Goal: Check status: Check status

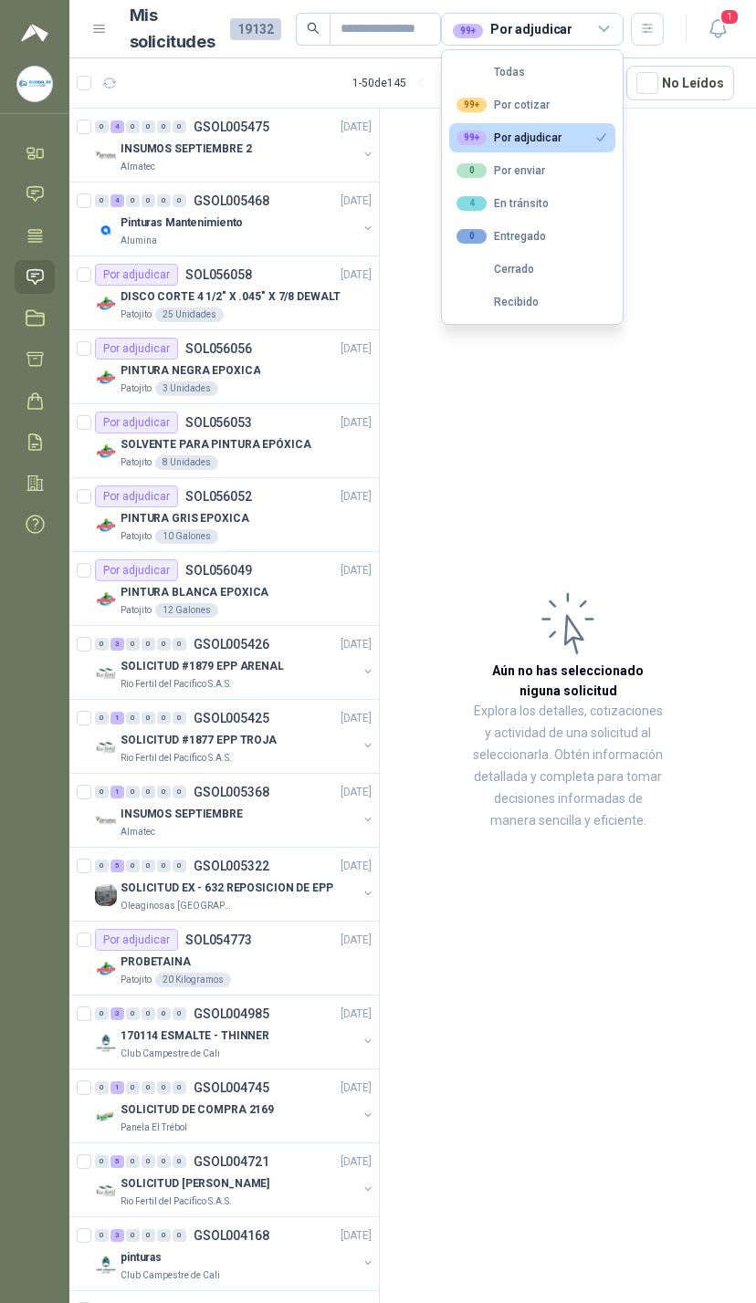
scroll to position [0, 86]
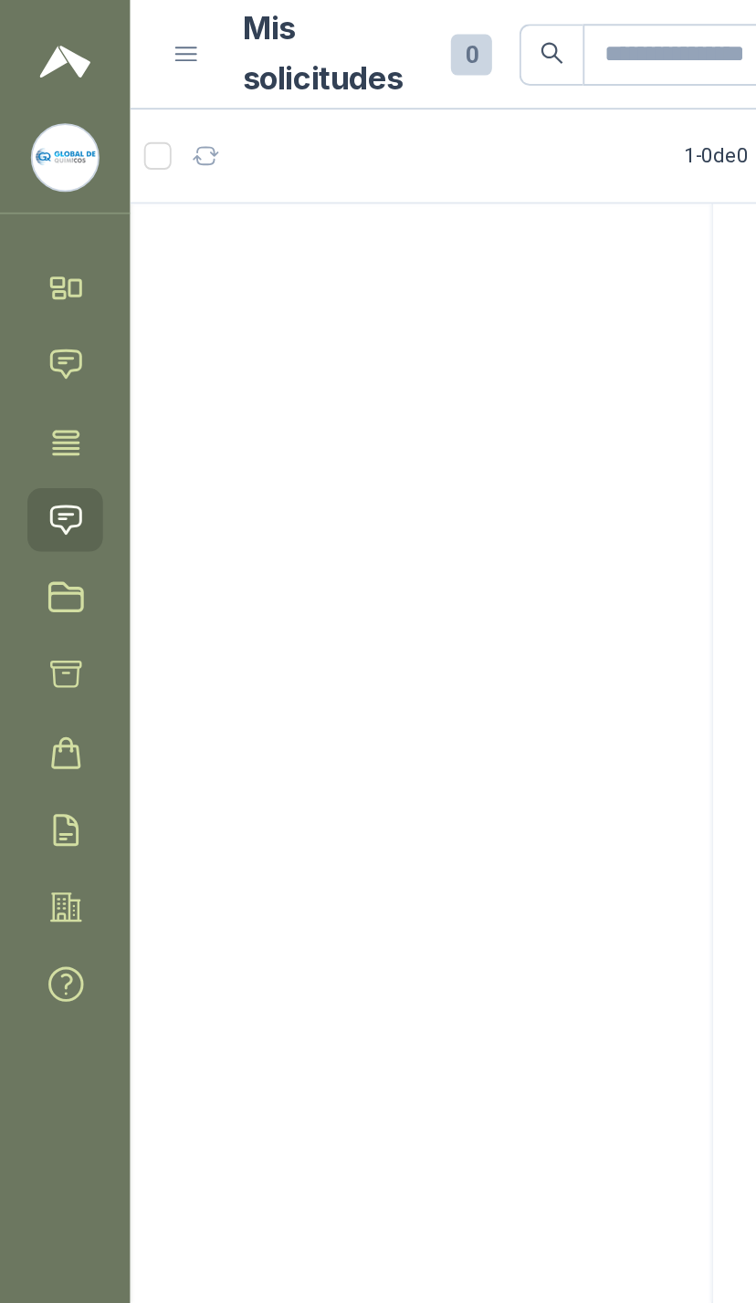
click at [34, 159] on icon at bounding box center [31, 157] width 6 height 4
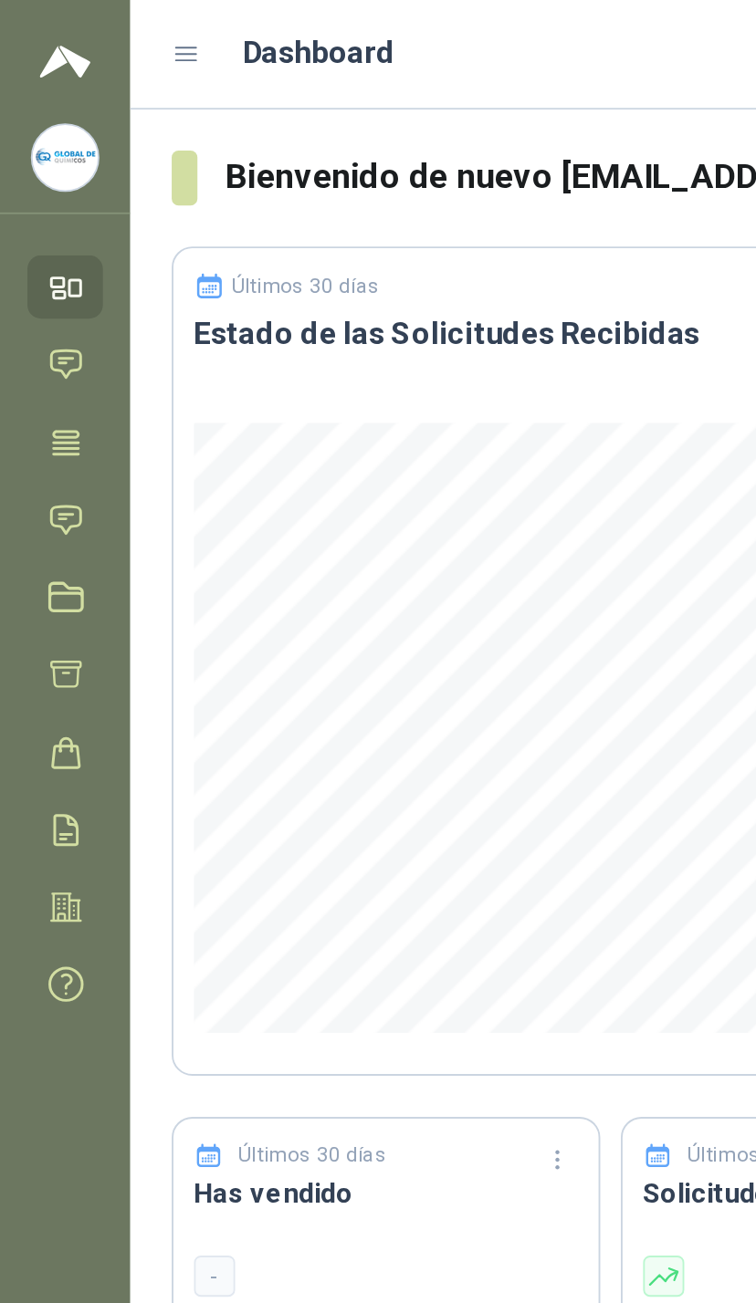
scroll to position [-1, 0]
click at [38, 277] on icon at bounding box center [35, 276] width 19 height 19
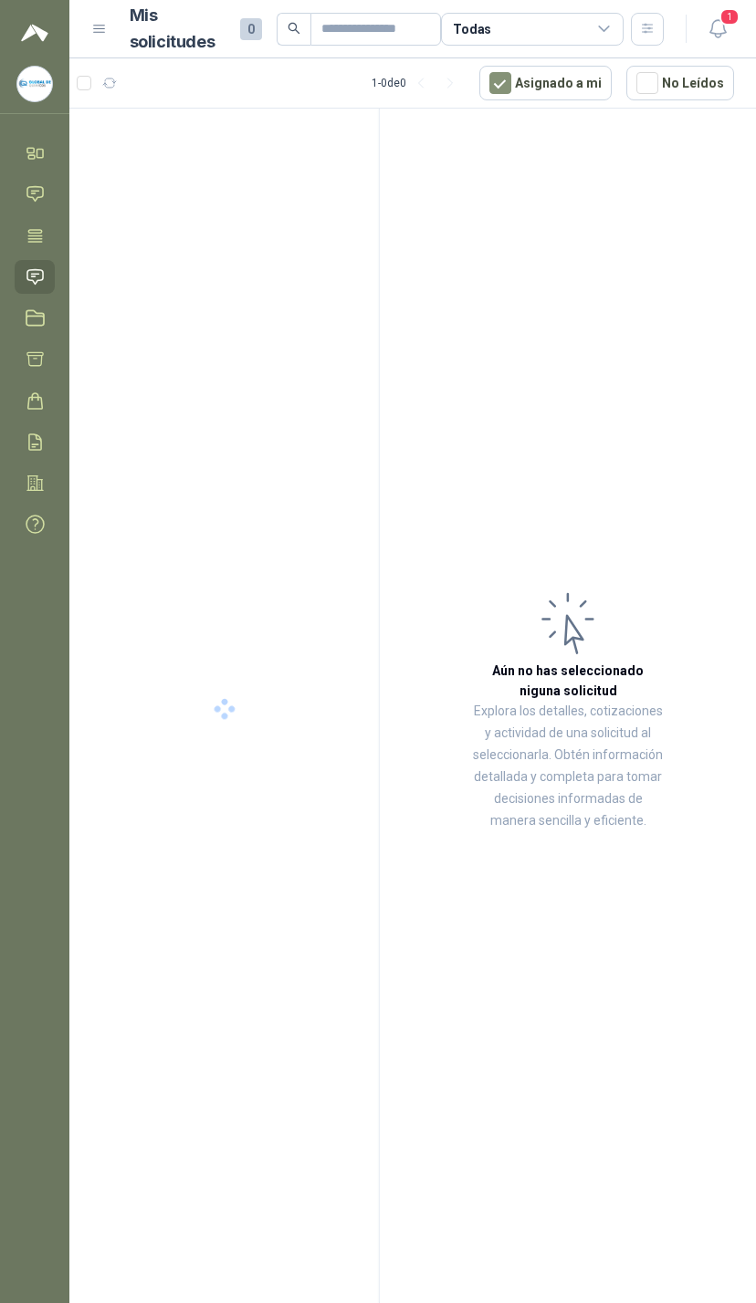
click at [591, 23] on div "Todas" at bounding box center [532, 29] width 183 height 33
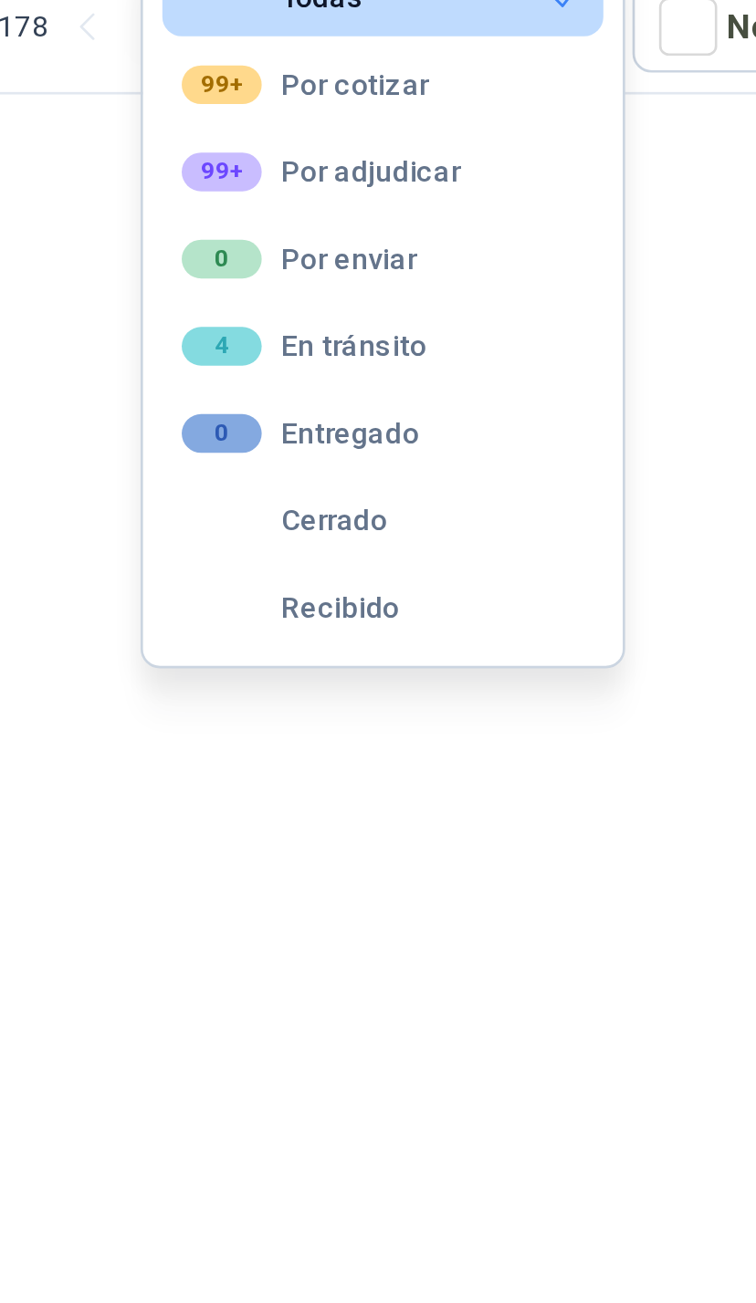
click at [449, 189] on button "4 En tránsito" at bounding box center [532, 203] width 166 height 29
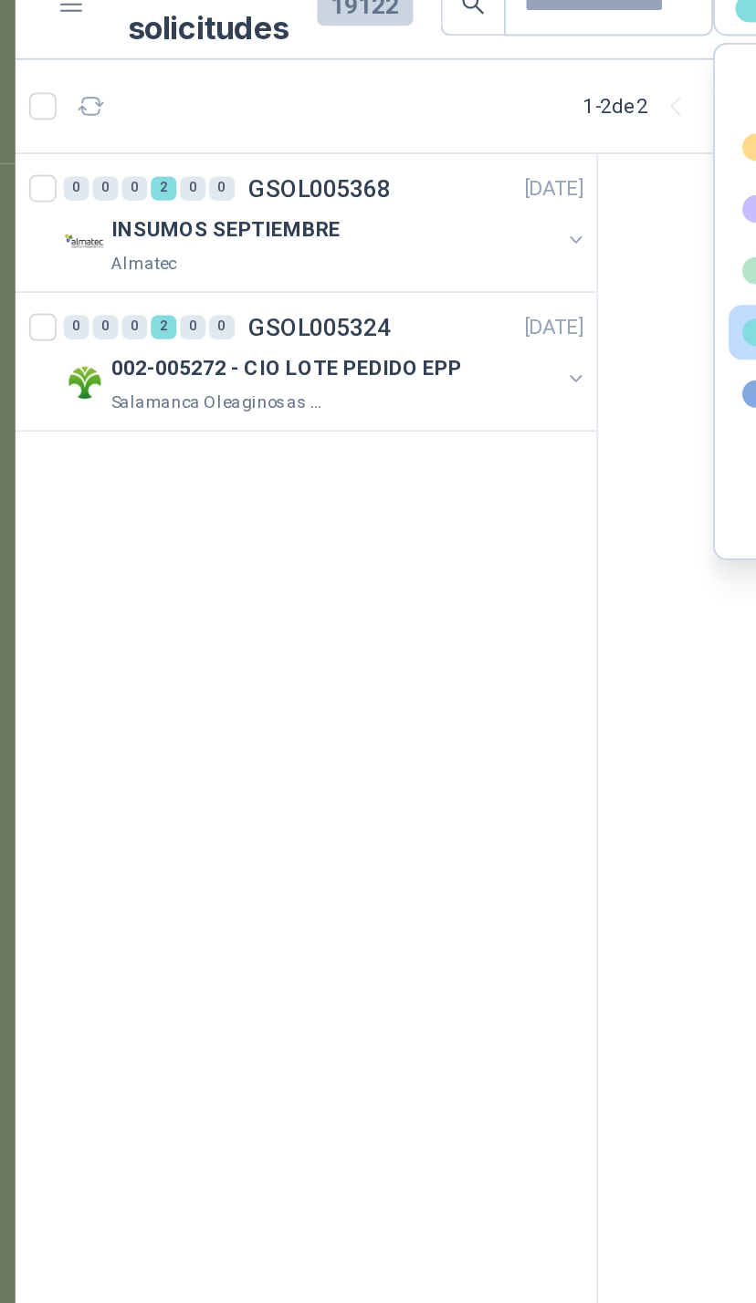
click at [285, 138] on div "INSUMOS SEPTIEMBRE" at bounding box center [238, 149] width 236 height 22
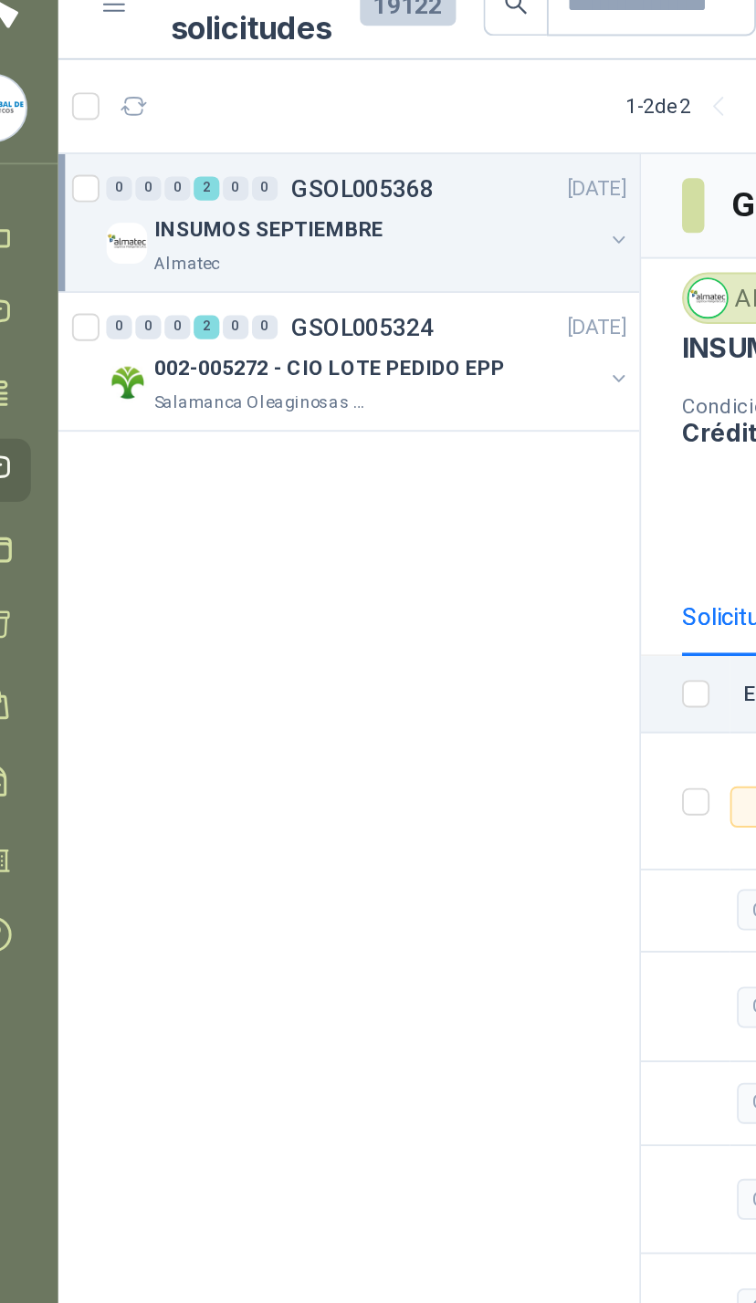
click at [361, 147] on button "button" at bounding box center [368, 154] width 15 height 15
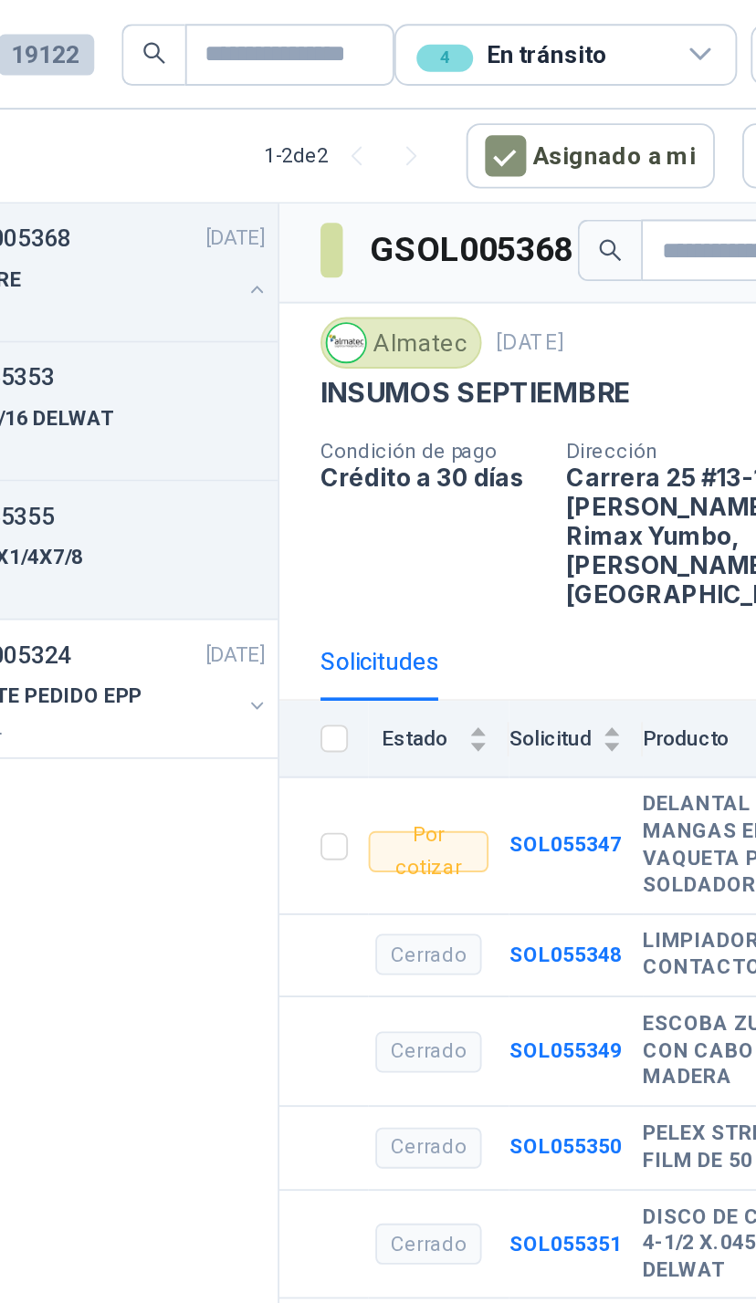
scroll to position [3, 0]
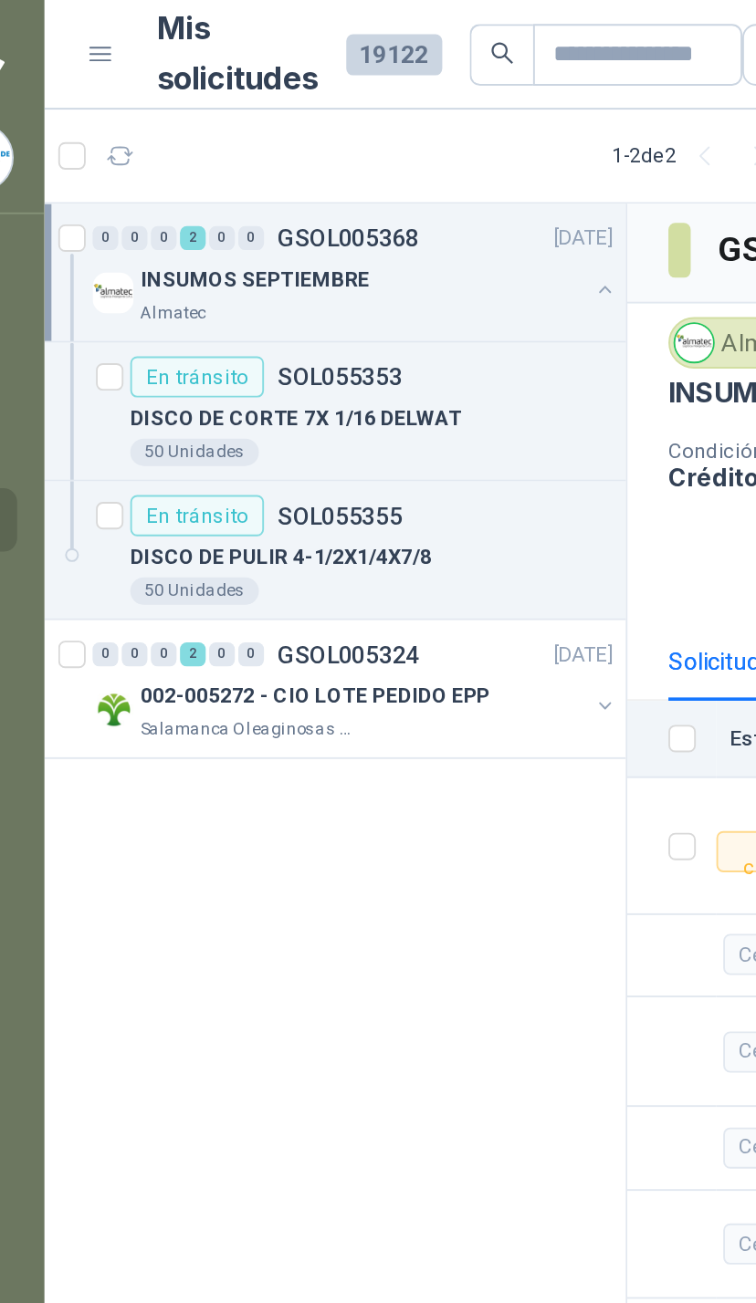
click at [116, 187] on article "En tránsito SOL055353 DISCO DE CORTE 7X 1/16 DELWAT 50 Unidades" at bounding box center [223, 220] width 309 height 74
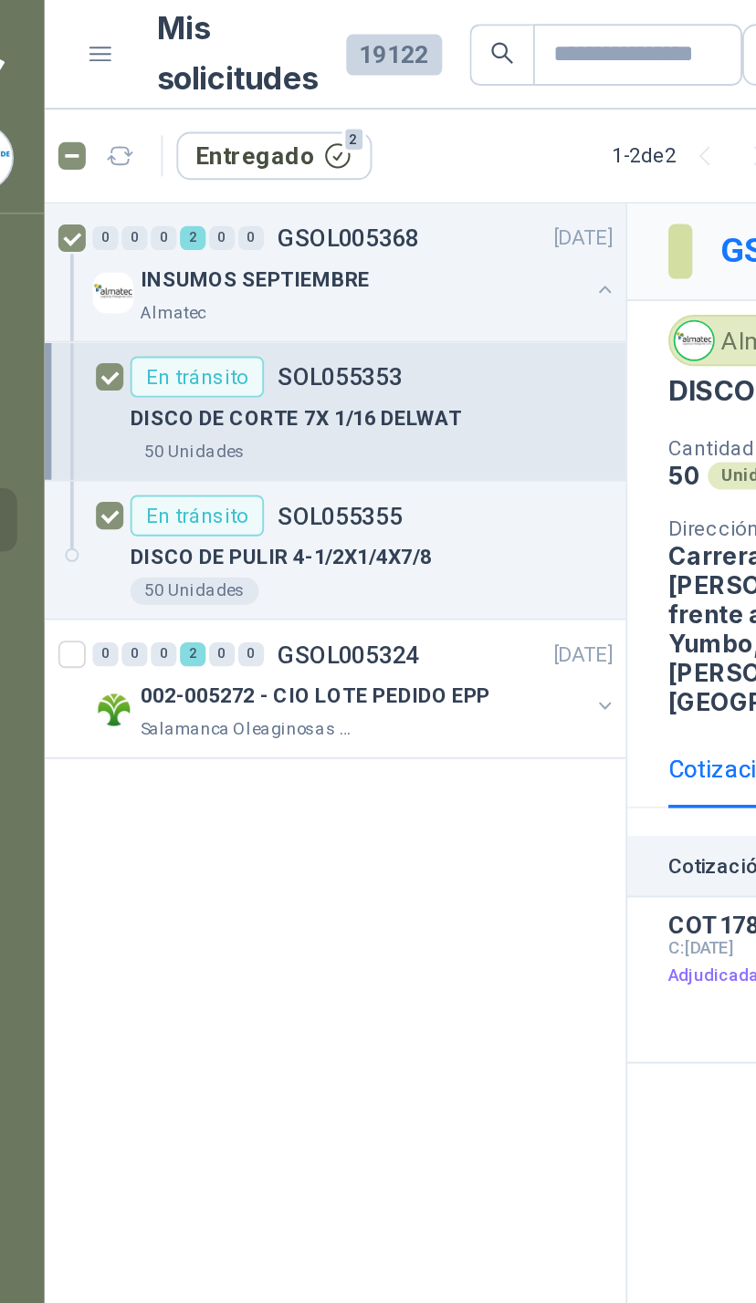
click at [165, 72] on button "Entregado 2" at bounding box center [192, 83] width 104 height 26
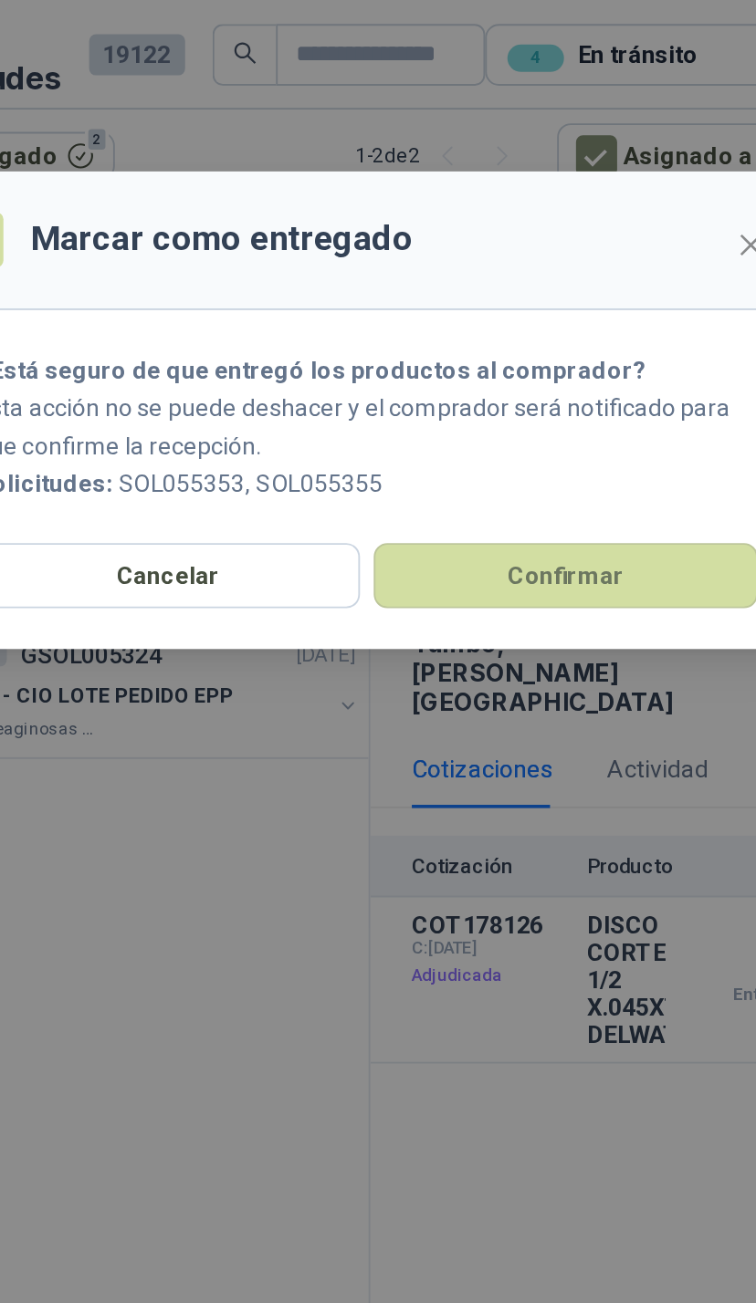
click at [382, 315] on button "Confirmar" at bounding box center [484, 306] width 204 height 35
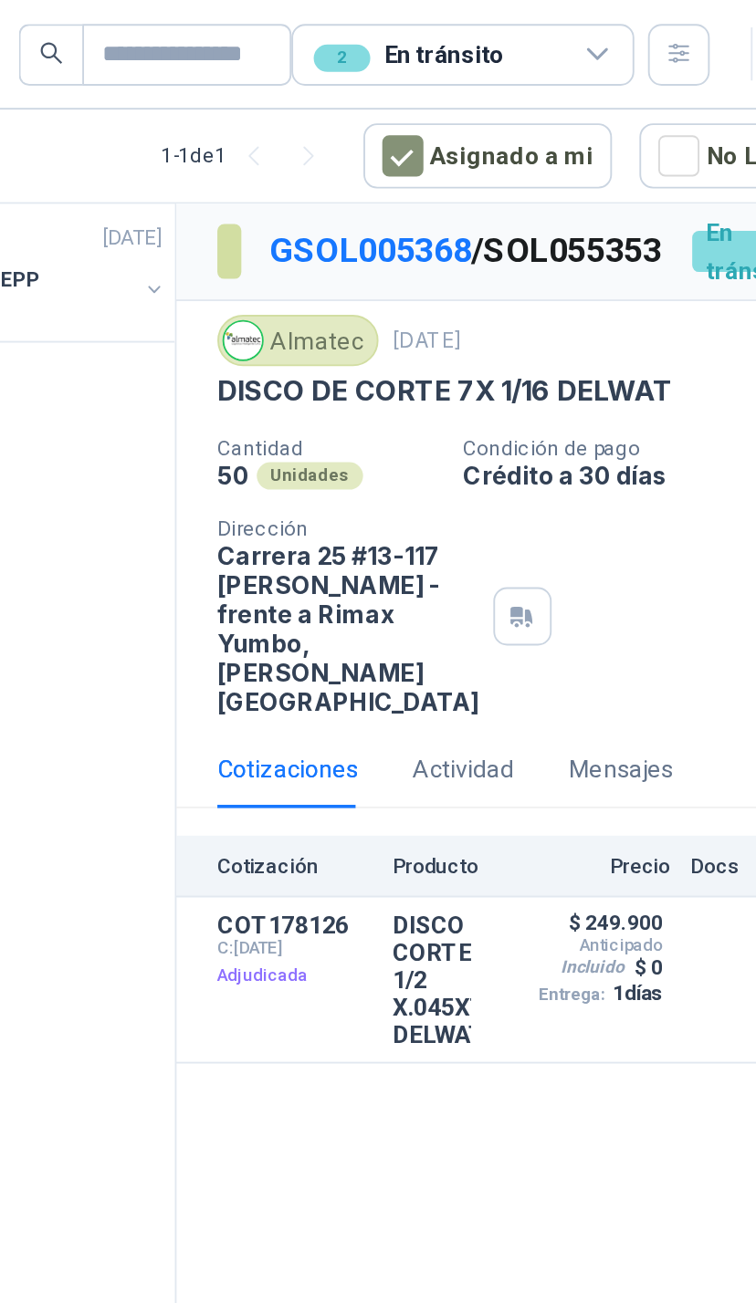
click at [441, 23] on div "2 En tránsito" at bounding box center [532, 29] width 183 height 33
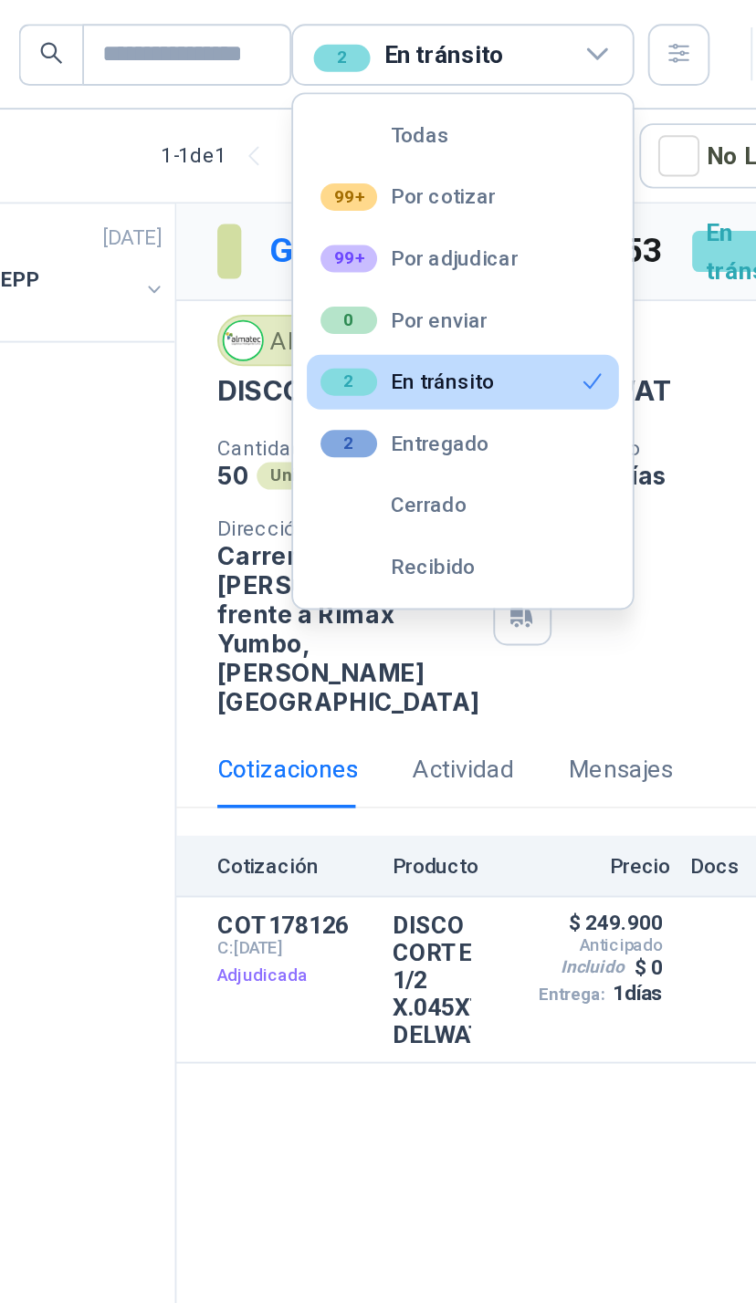
click at [449, 126] on button "99+ Por adjudicar" at bounding box center [532, 137] width 166 height 29
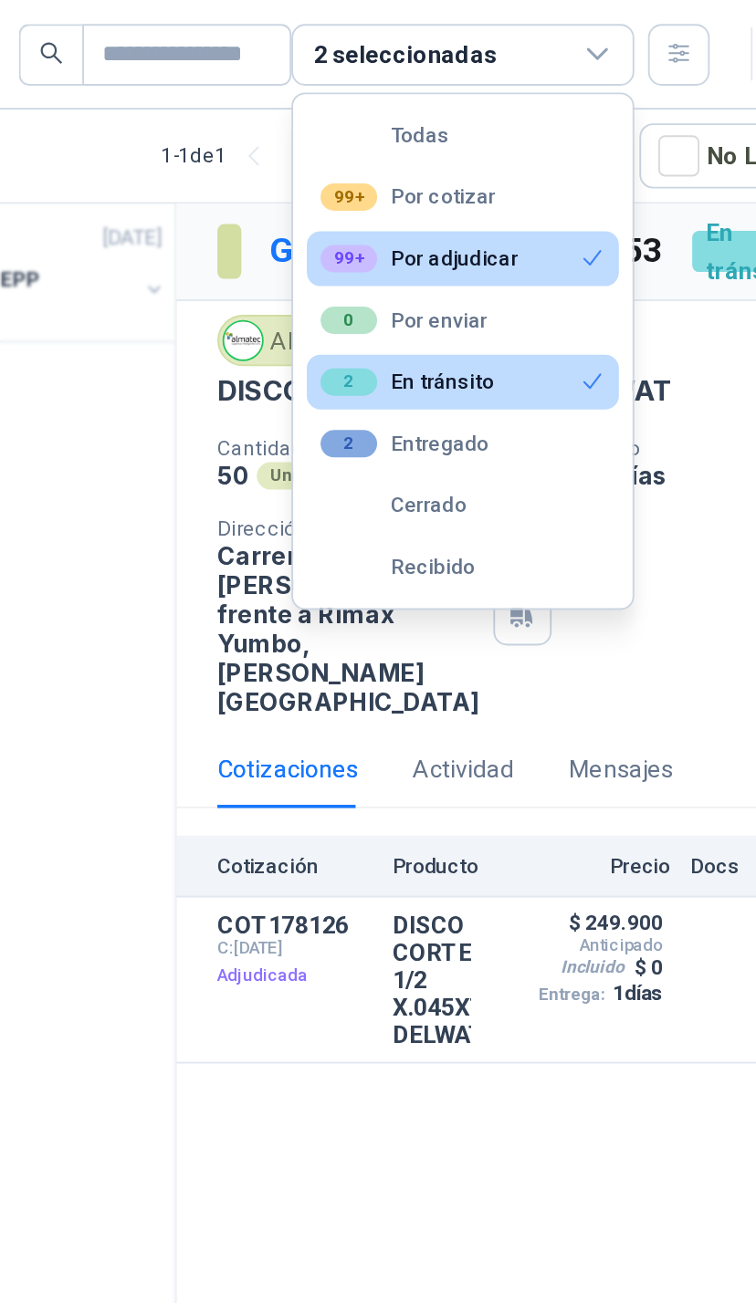
click at [449, 197] on button "2 En tránsito" at bounding box center [532, 203] width 166 height 29
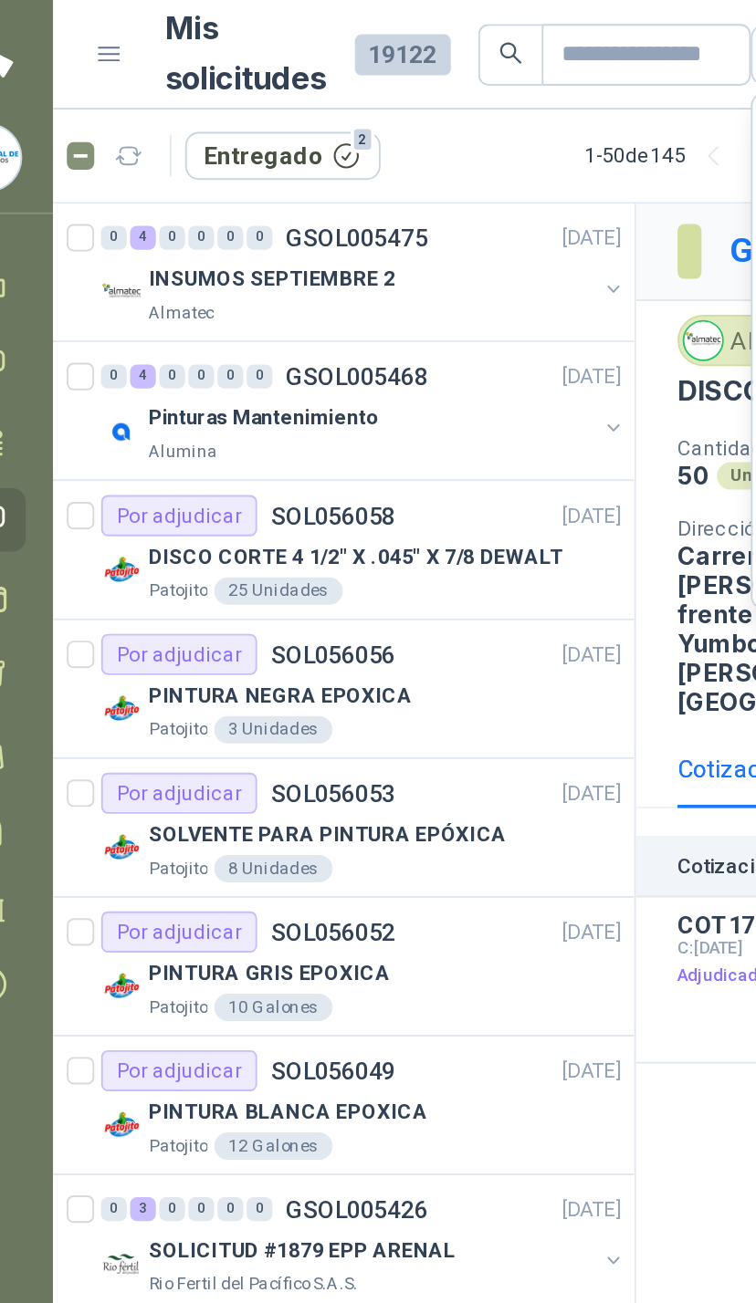
click at [361, 147] on button "button" at bounding box center [368, 154] width 15 height 15
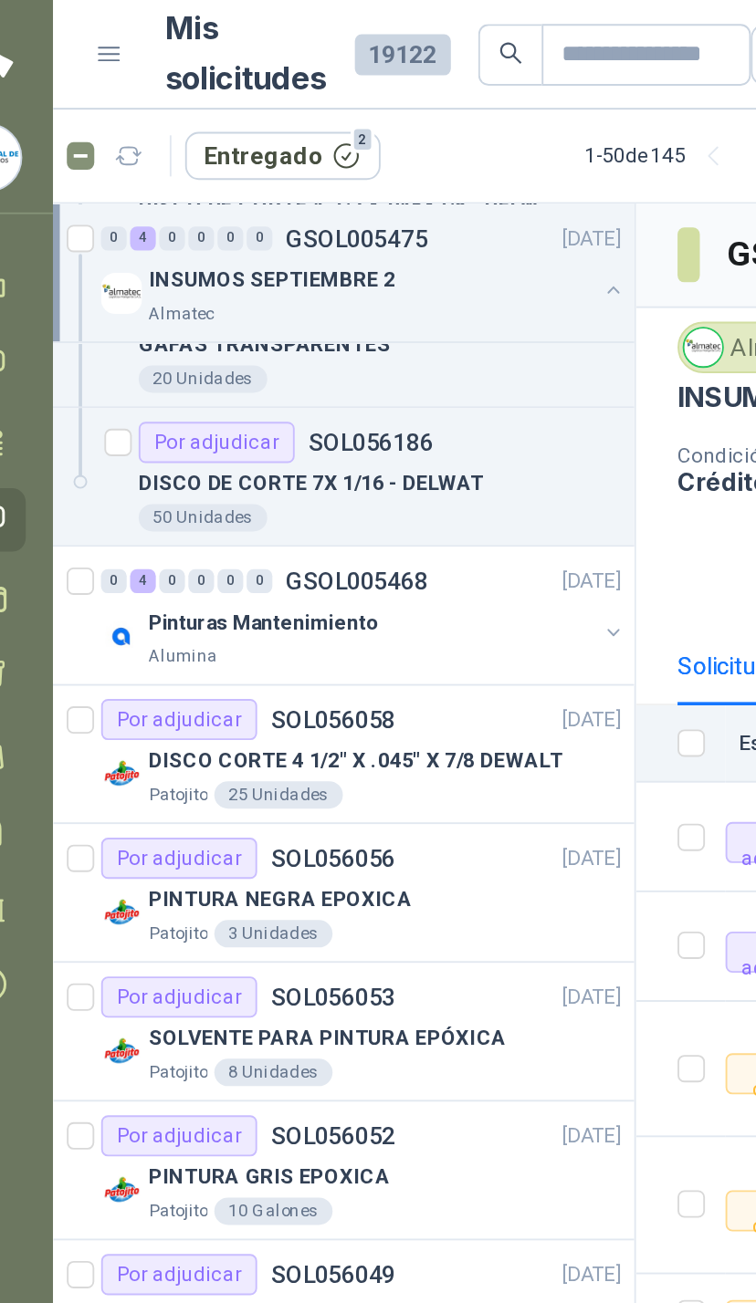
scroll to position [185, 0]
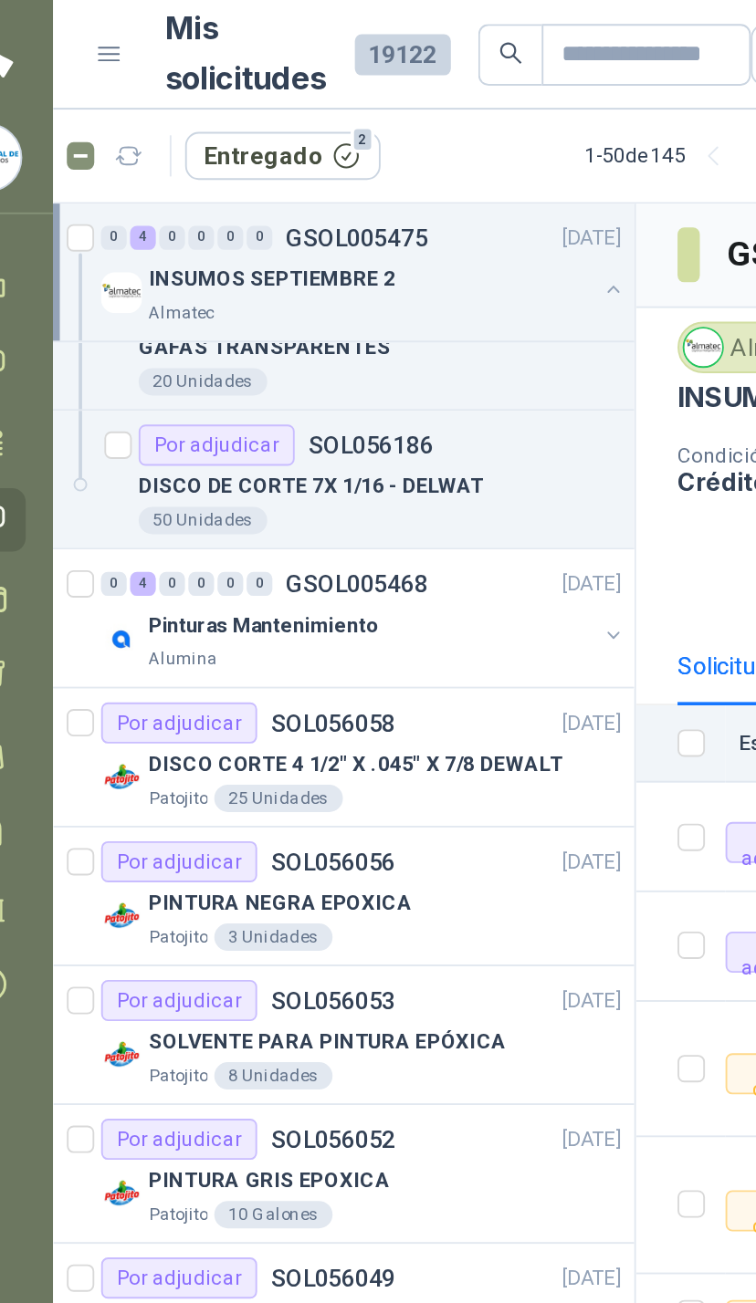
click at [361, 336] on button "button" at bounding box center [368, 338] width 15 height 15
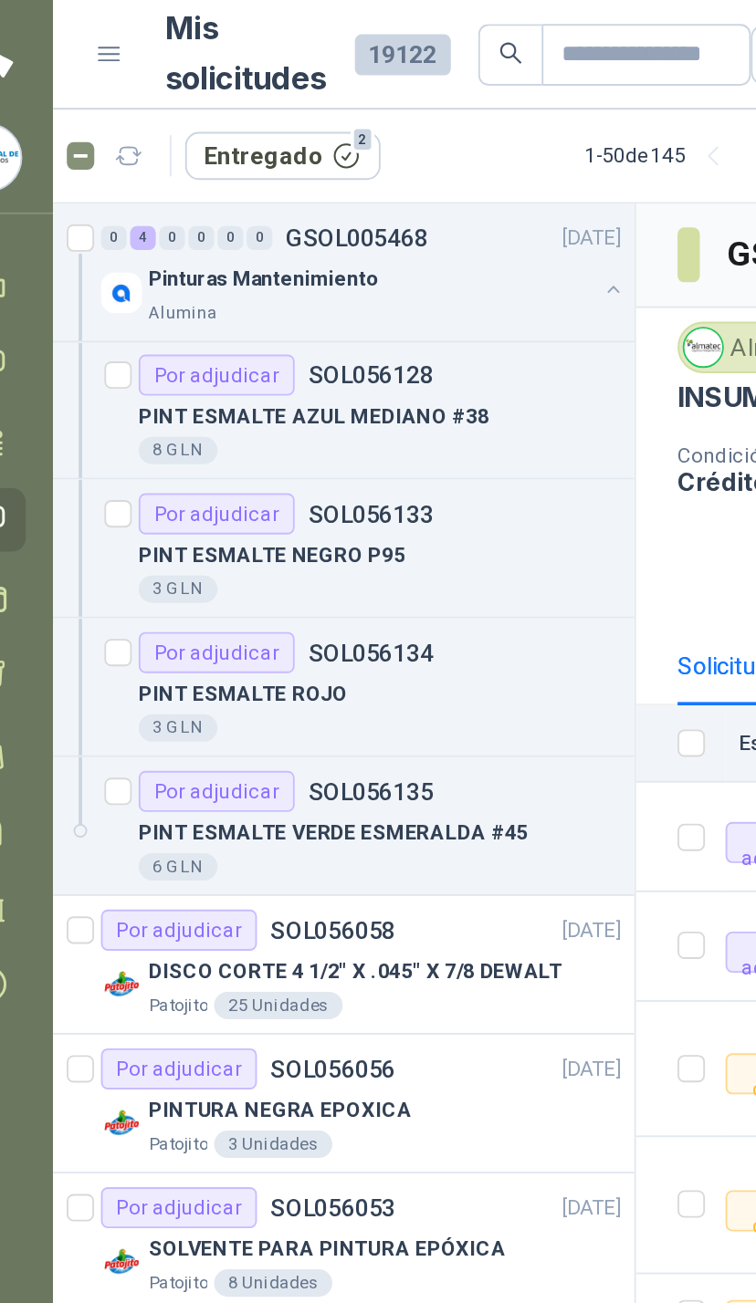
scroll to position [375, 0]
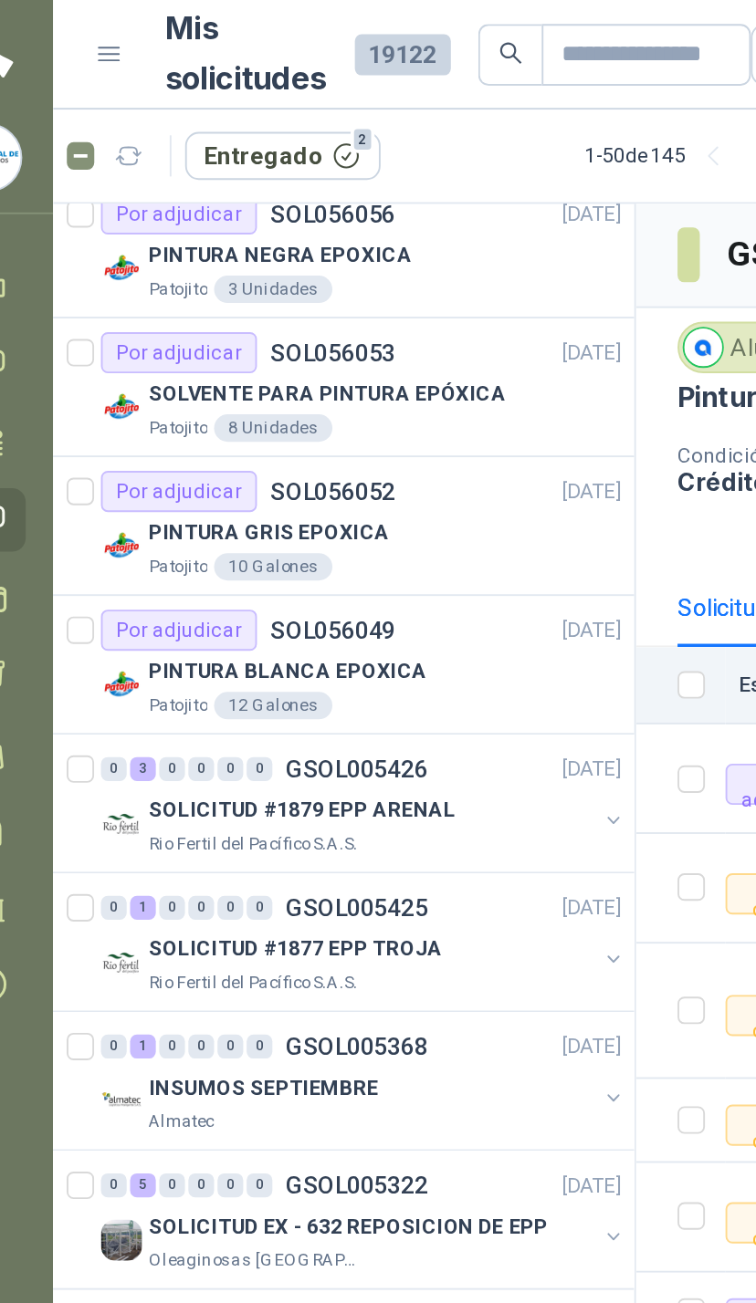
scroll to position [834, 0]
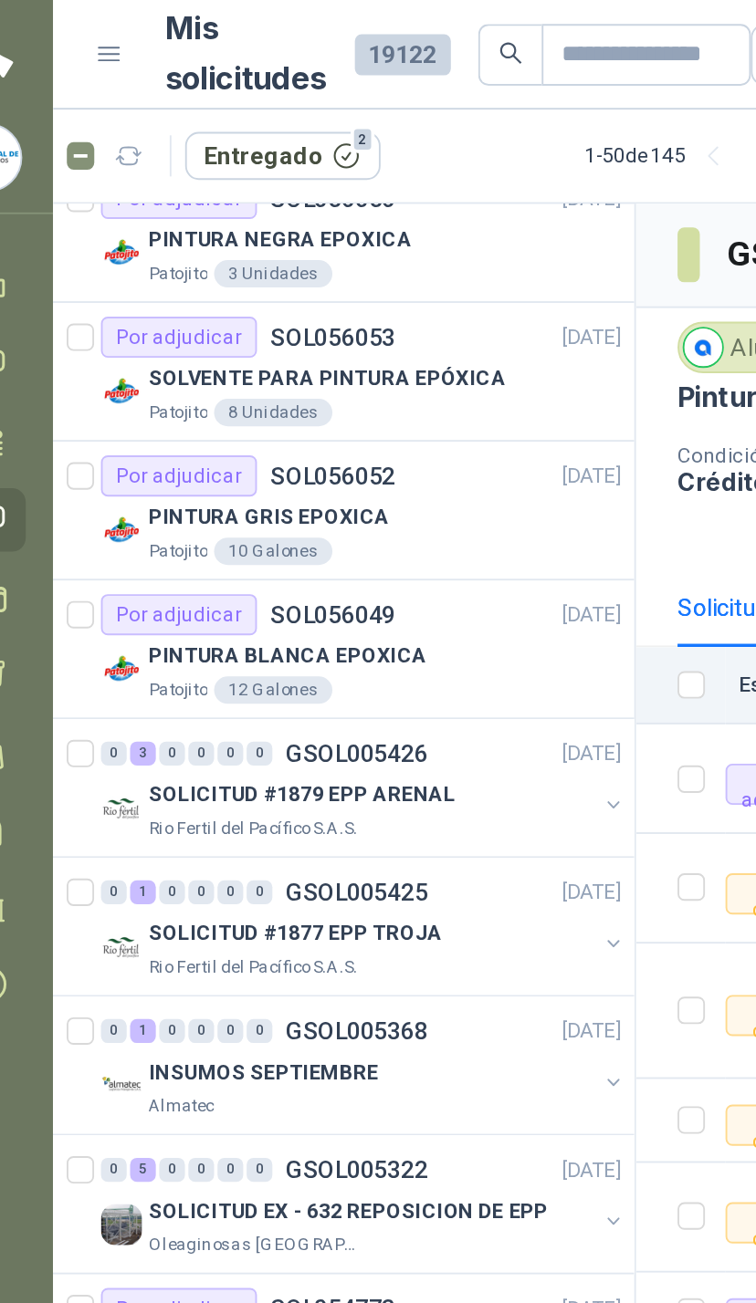
click at [361, 425] on button "button" at bounding box center [368, 429] width 15 height 15
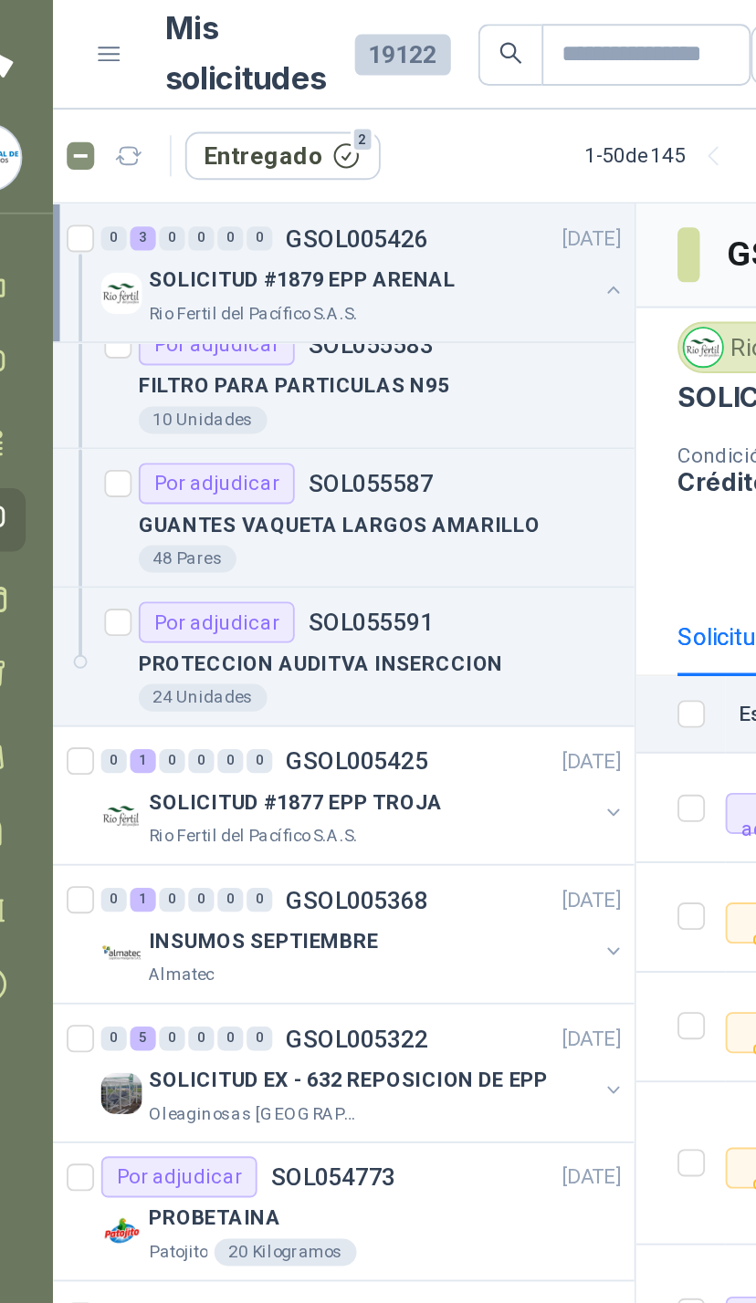
scroll to position [1129, 0]
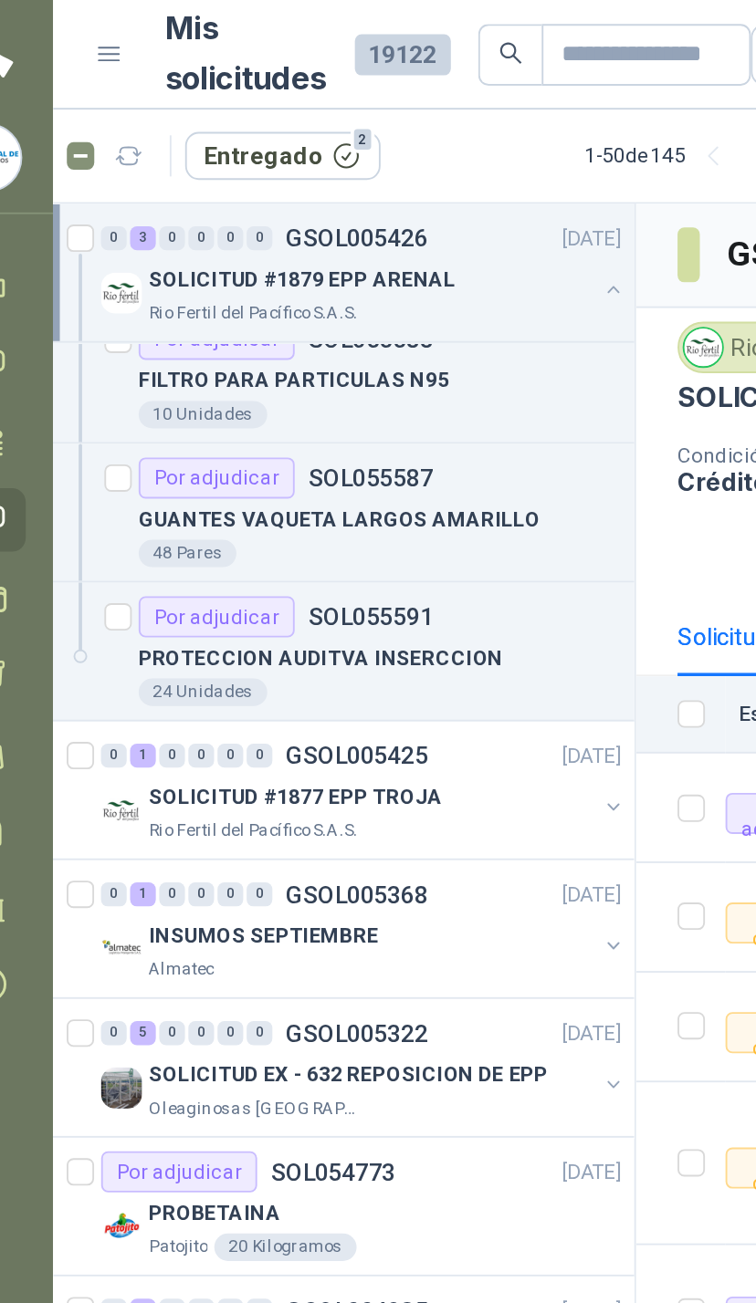
click at [315, 414] on div "SOLICITUD #1877 EPP TROJA" at bounding box center [238, 424] width 236 height 22
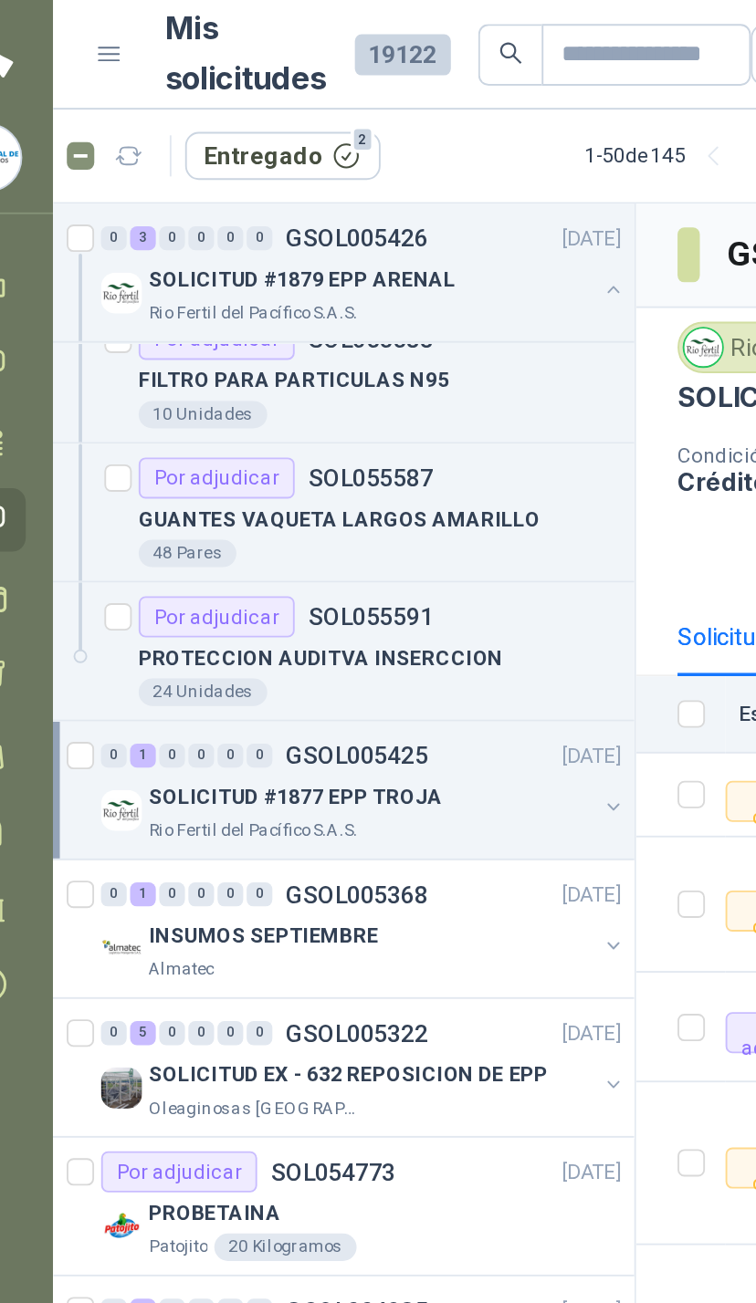
click at [361, 427] on button "button" at bounding box center [368, 430] width 15 height 15
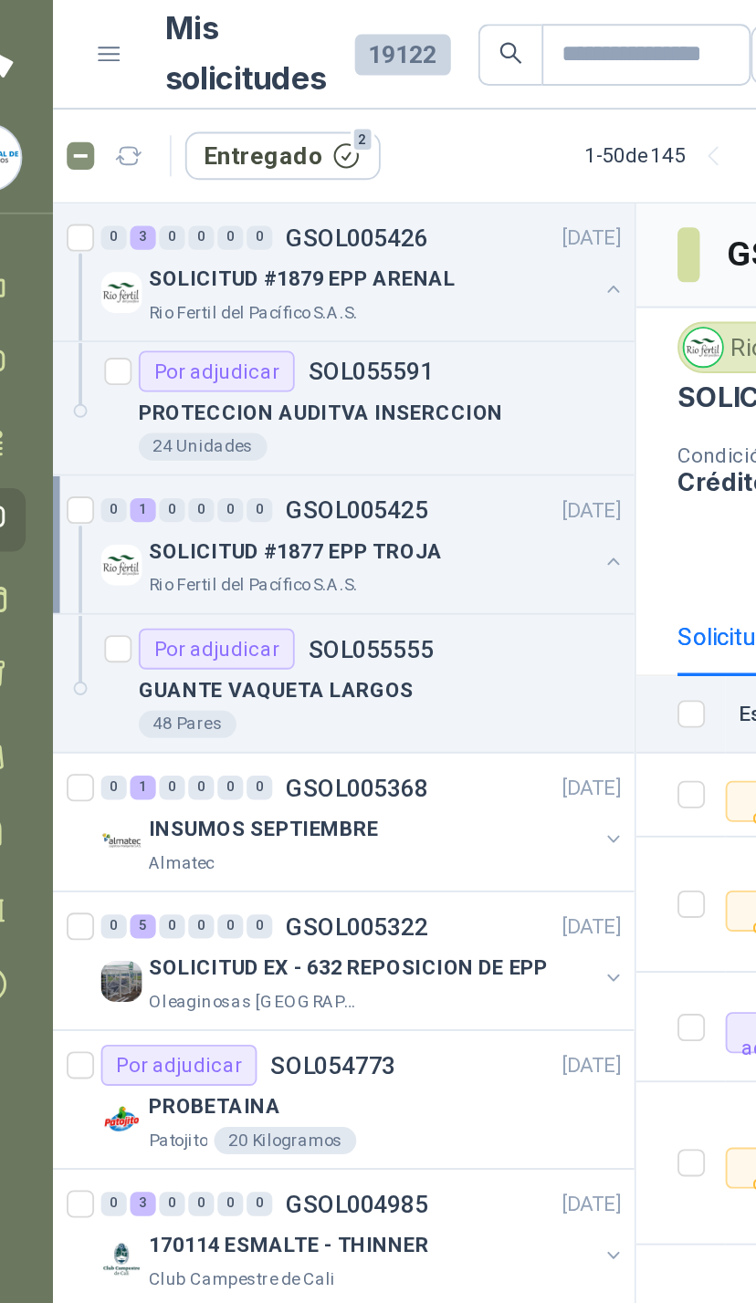
scroll to position [1260, 0]
click at [315, 450] on div "INSUMOS SEPTIEMBRE" at bounding box center [238, 441] width 236 height 22
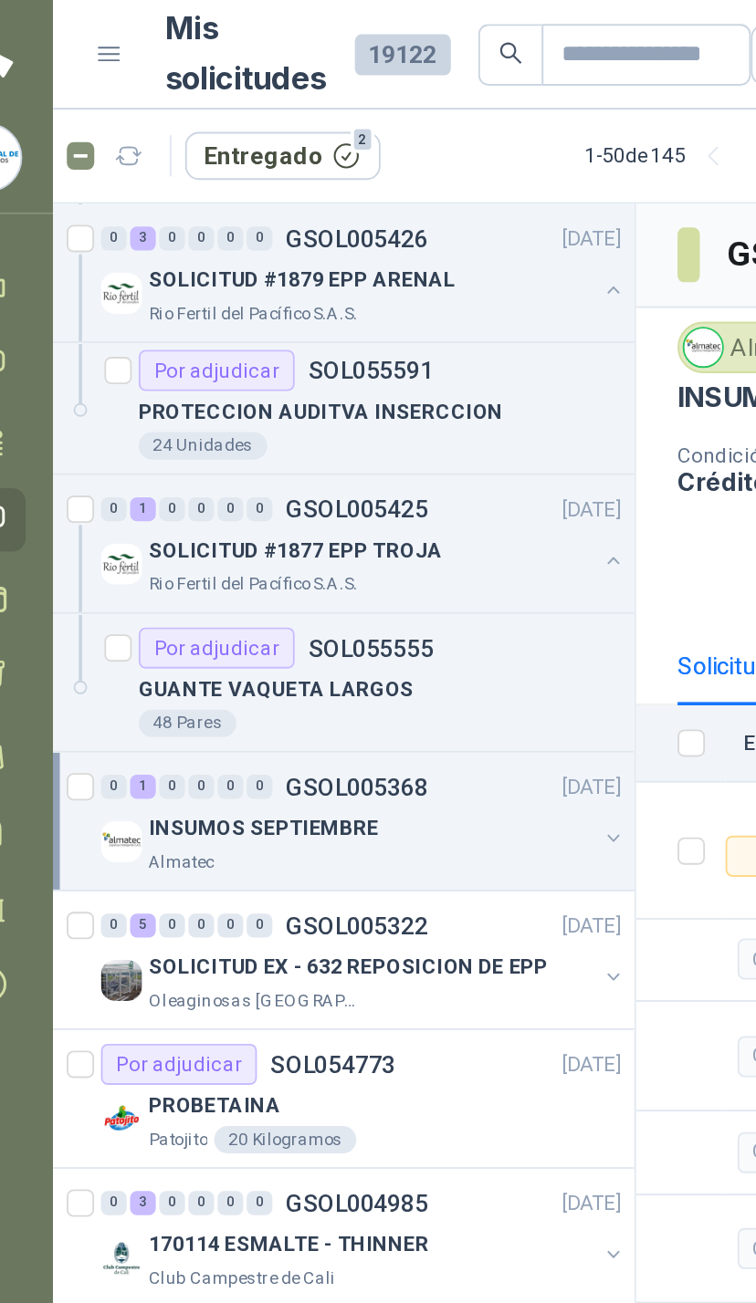
click at [361, 451] on button "button" at bounding box center [368, 446] width 15 height 15
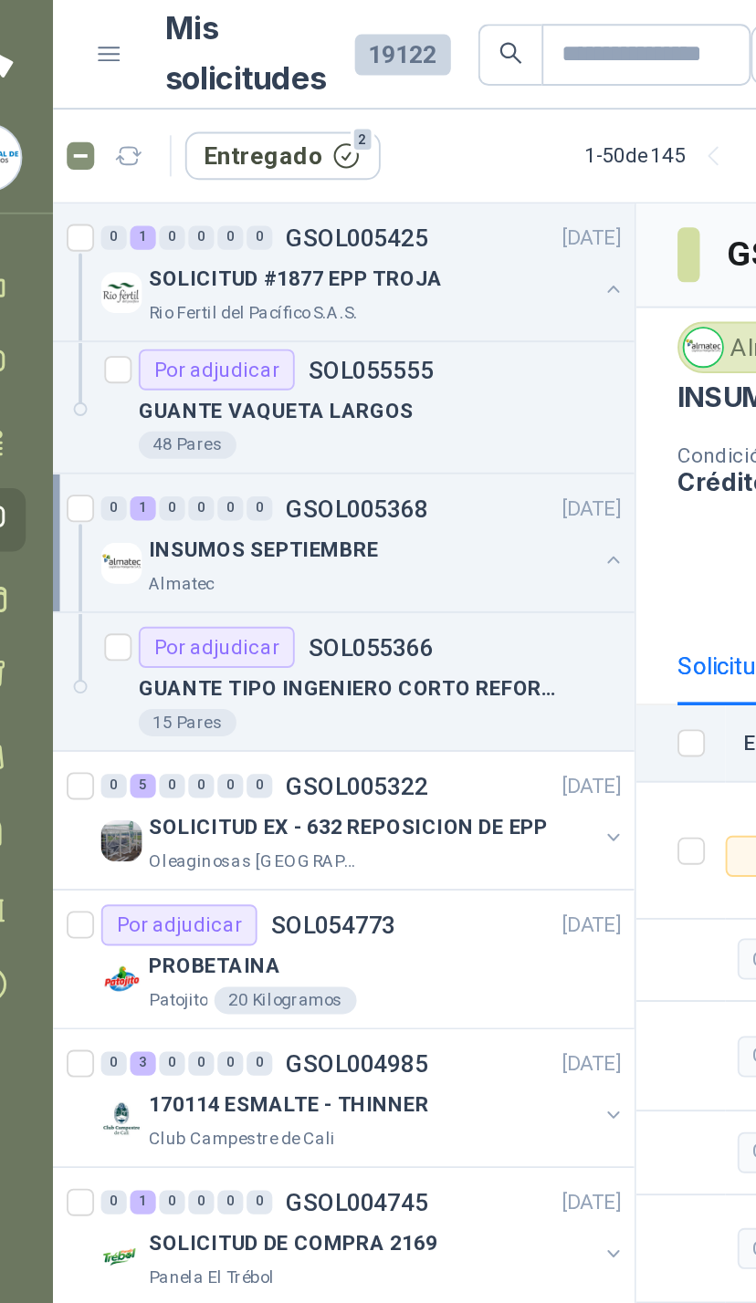
scroll to position [1420, 0]
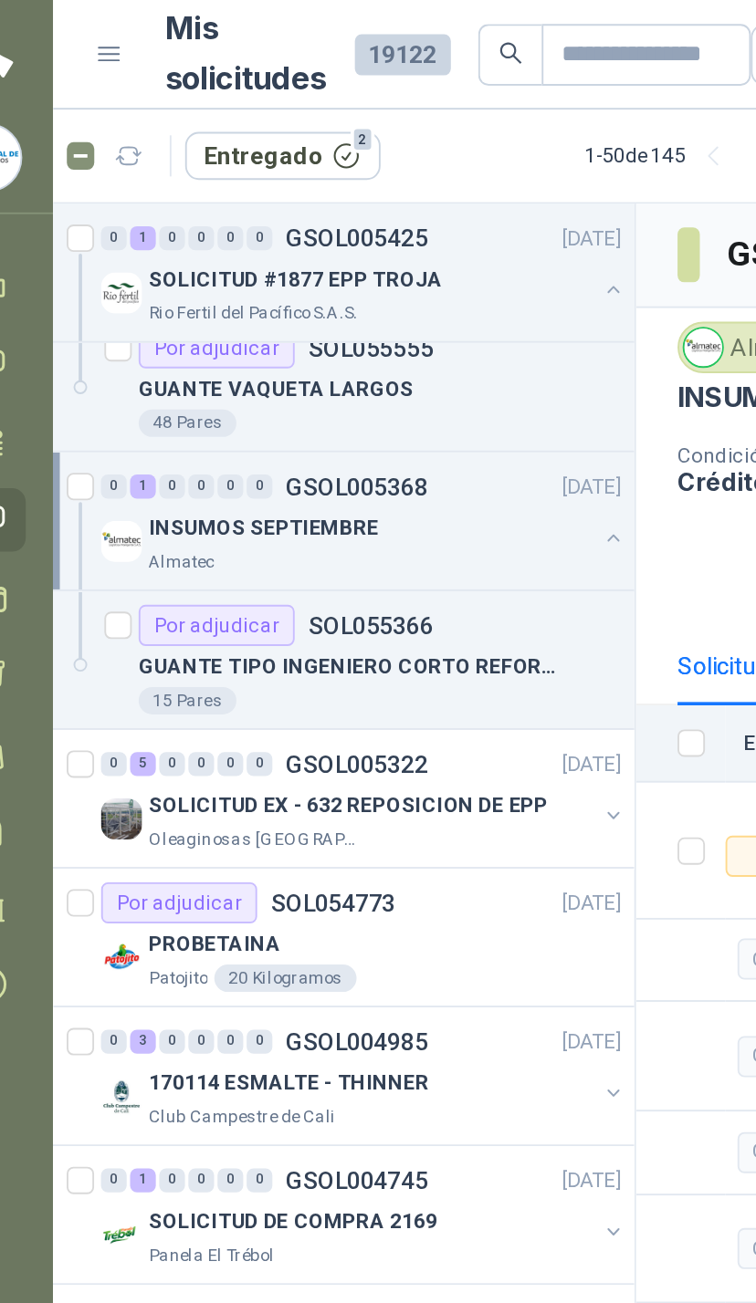
click at [361, 437] on button "button" at bounding box center [368, 434] width 15 height 15
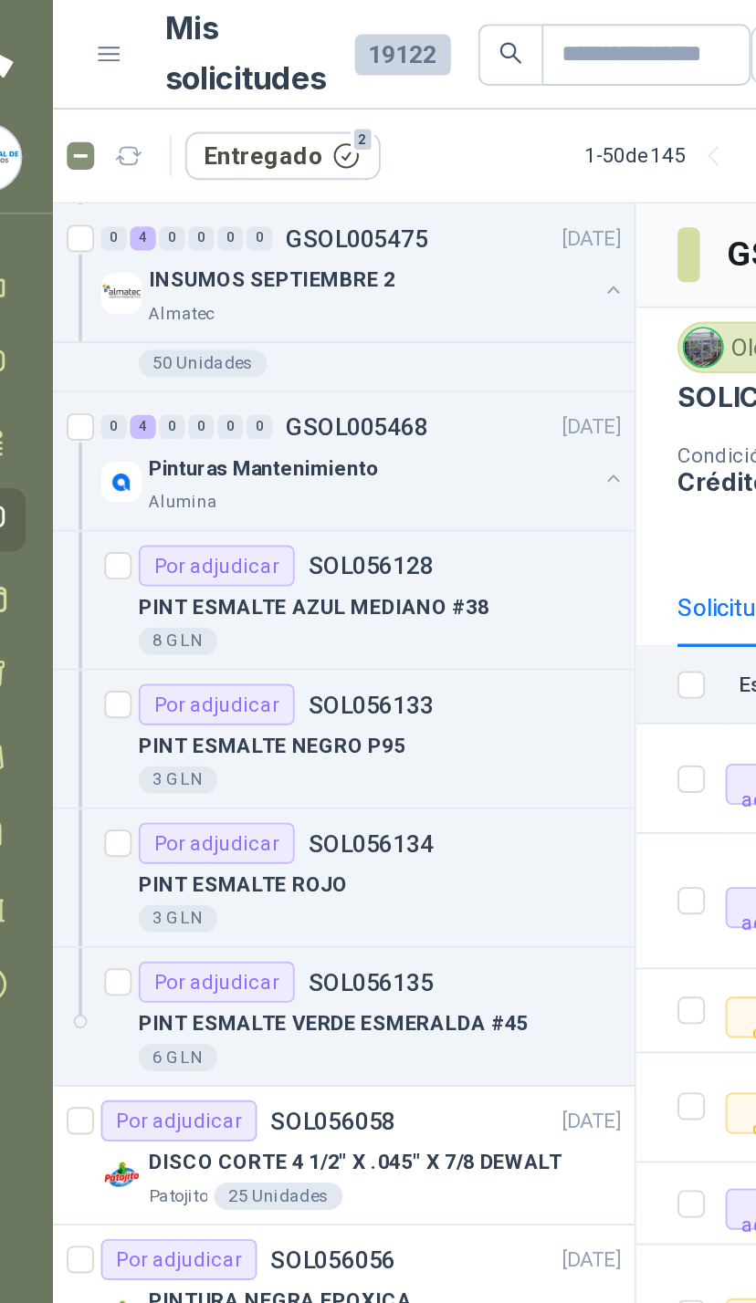
scroll to position [207, 0]
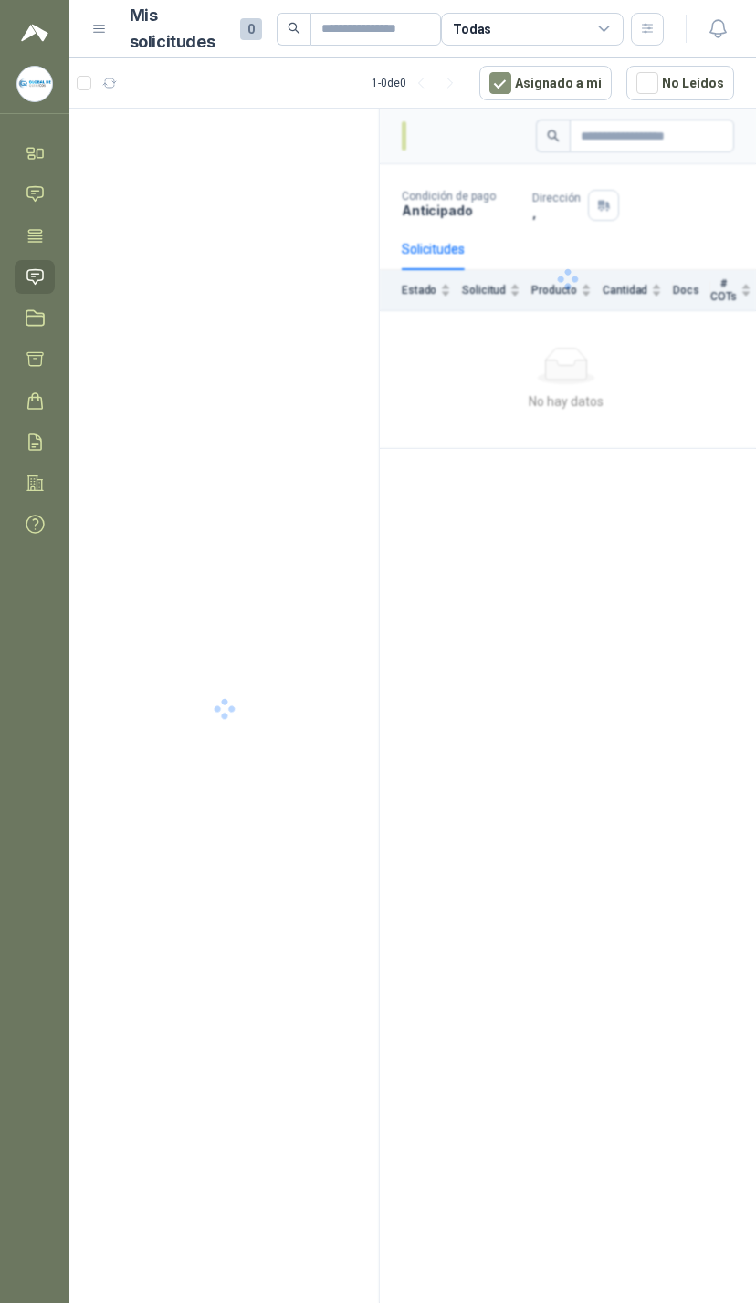
scroll to position [0, 41]
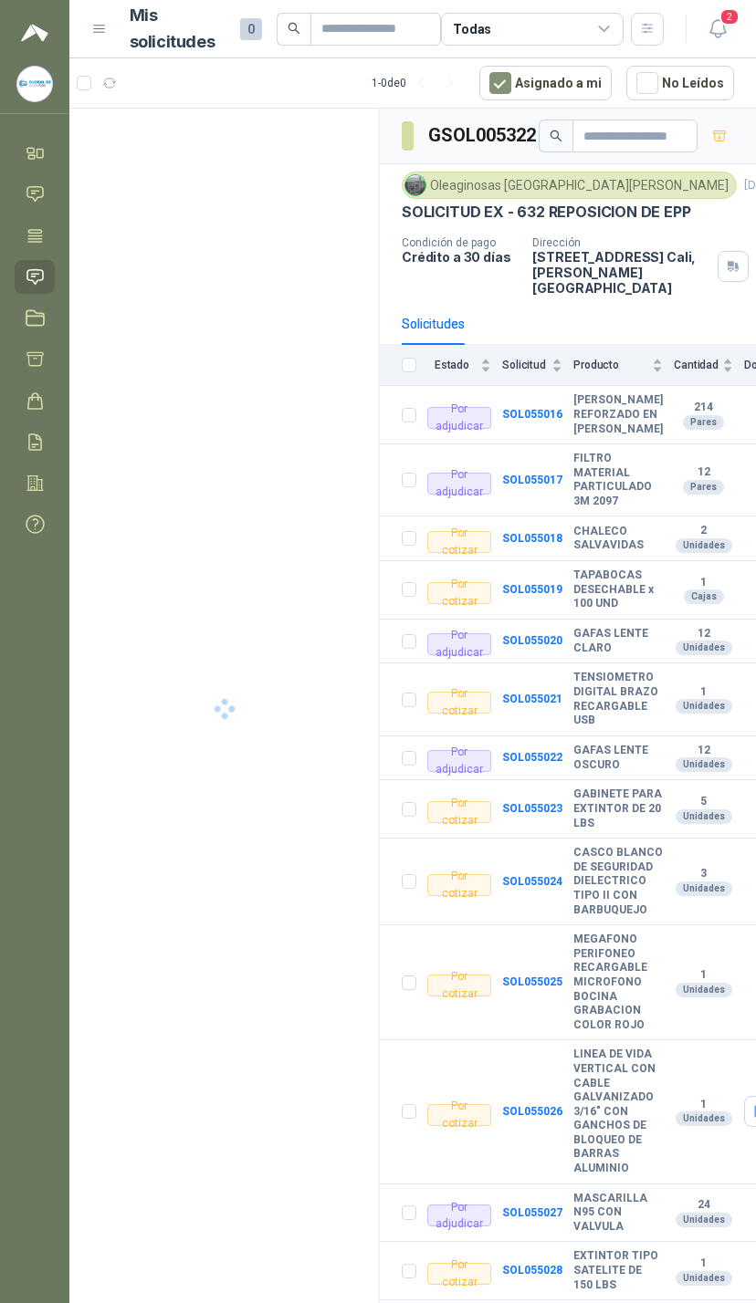
click at [728, 16] on span "2" at bounding box center [729, 16] width 20 height 17
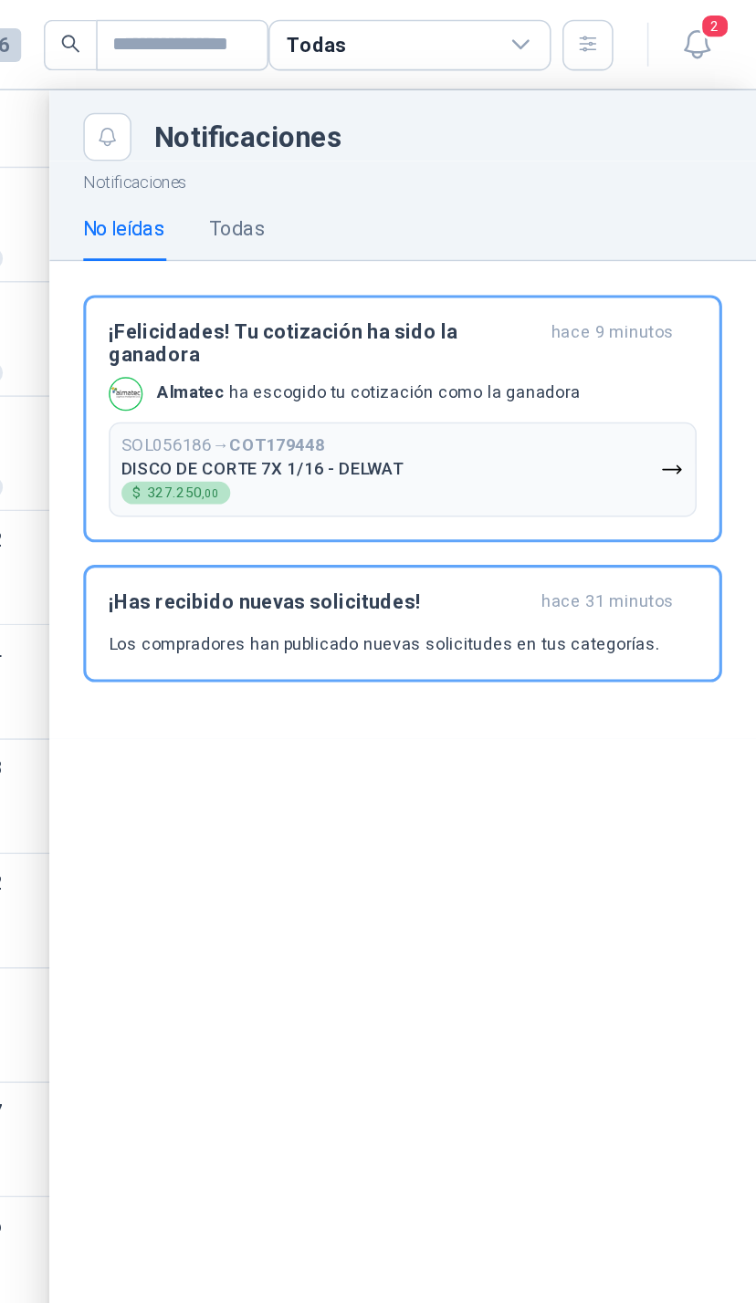
click at [706, 20] on icon "button" at bounding box center [717, 28] width 23 height 23
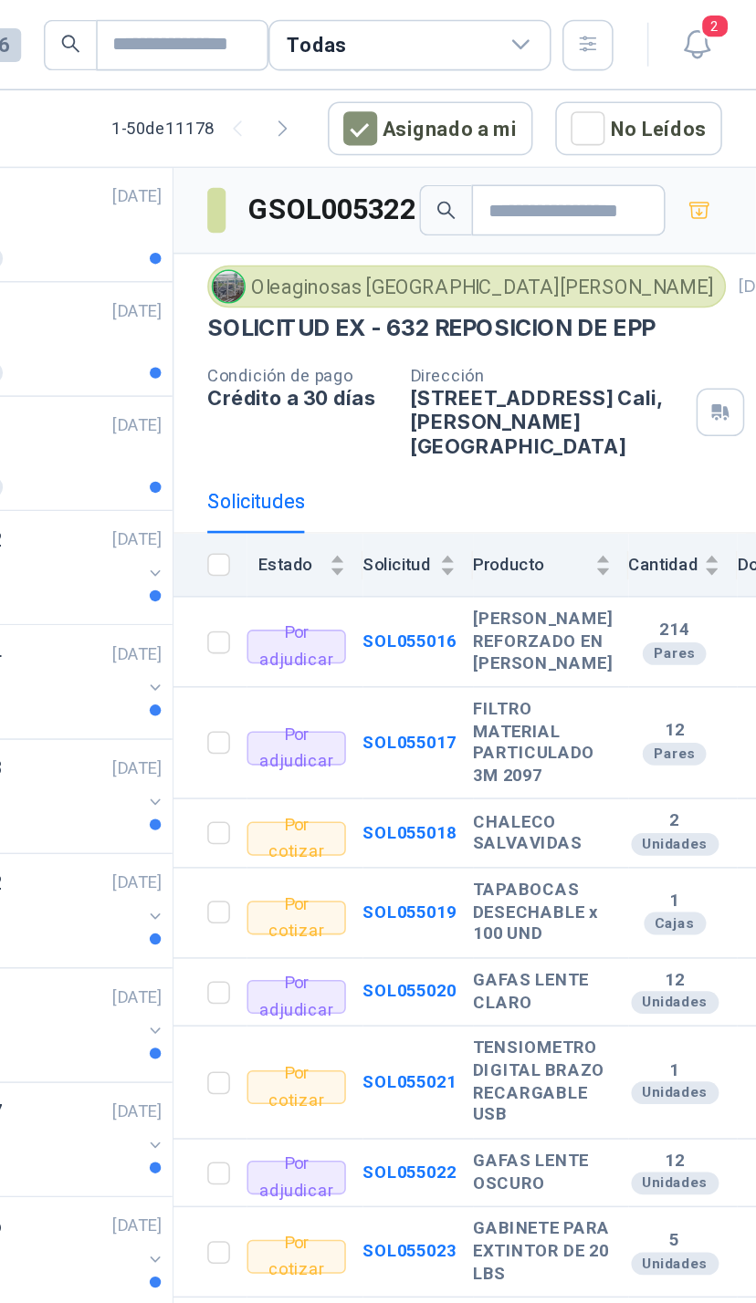
click at [719, 12] on span "2" at bounding box center [729, 16] width 20 height 17
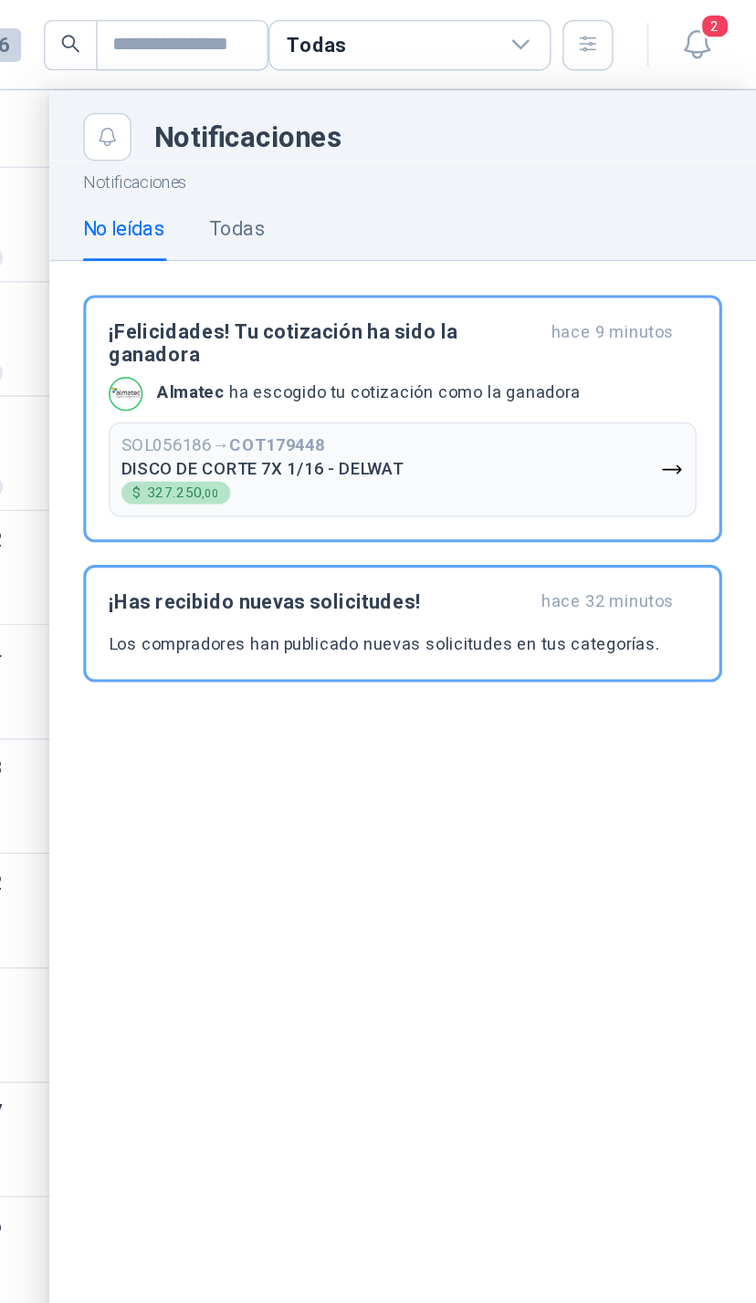
click at [441, 25] on div "Todas" at bounding box center [532, 29] width 183 height 33
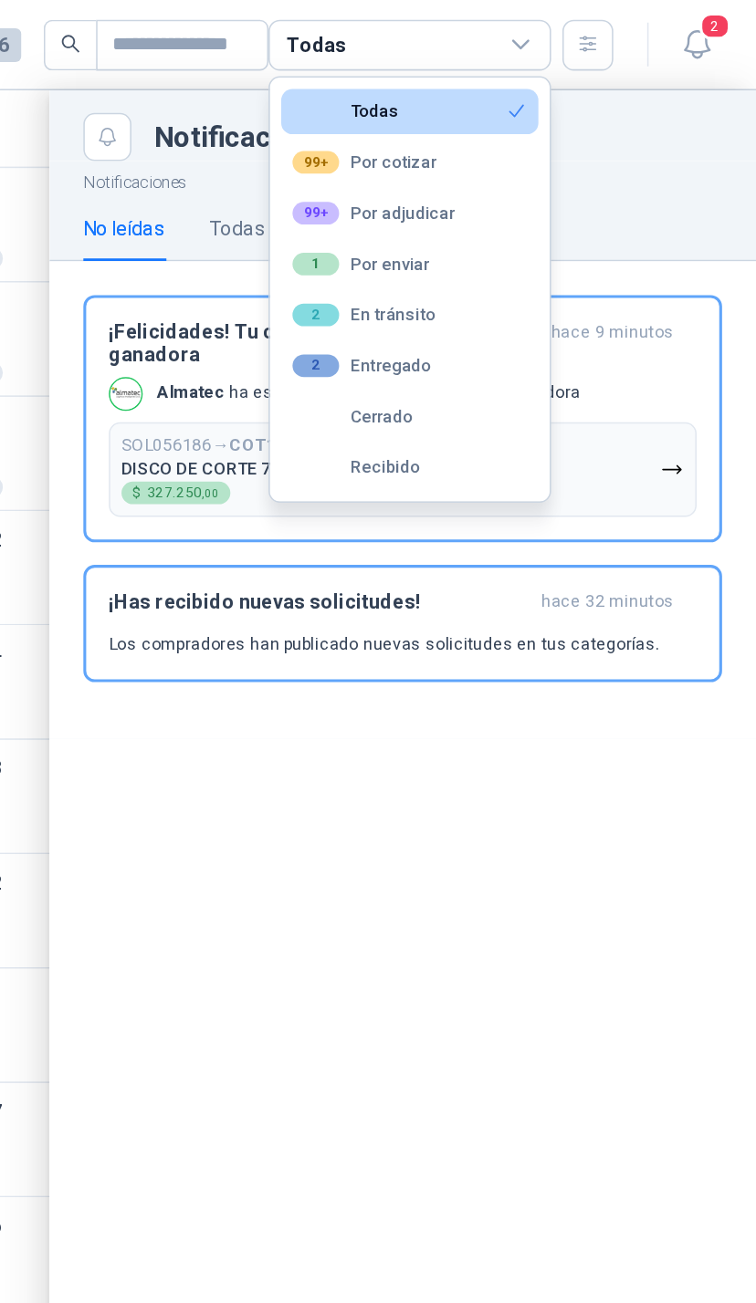
click at [449, 140] on button "99+ Por adjudicar" at bounding box center [532, 137] width 166 height 29
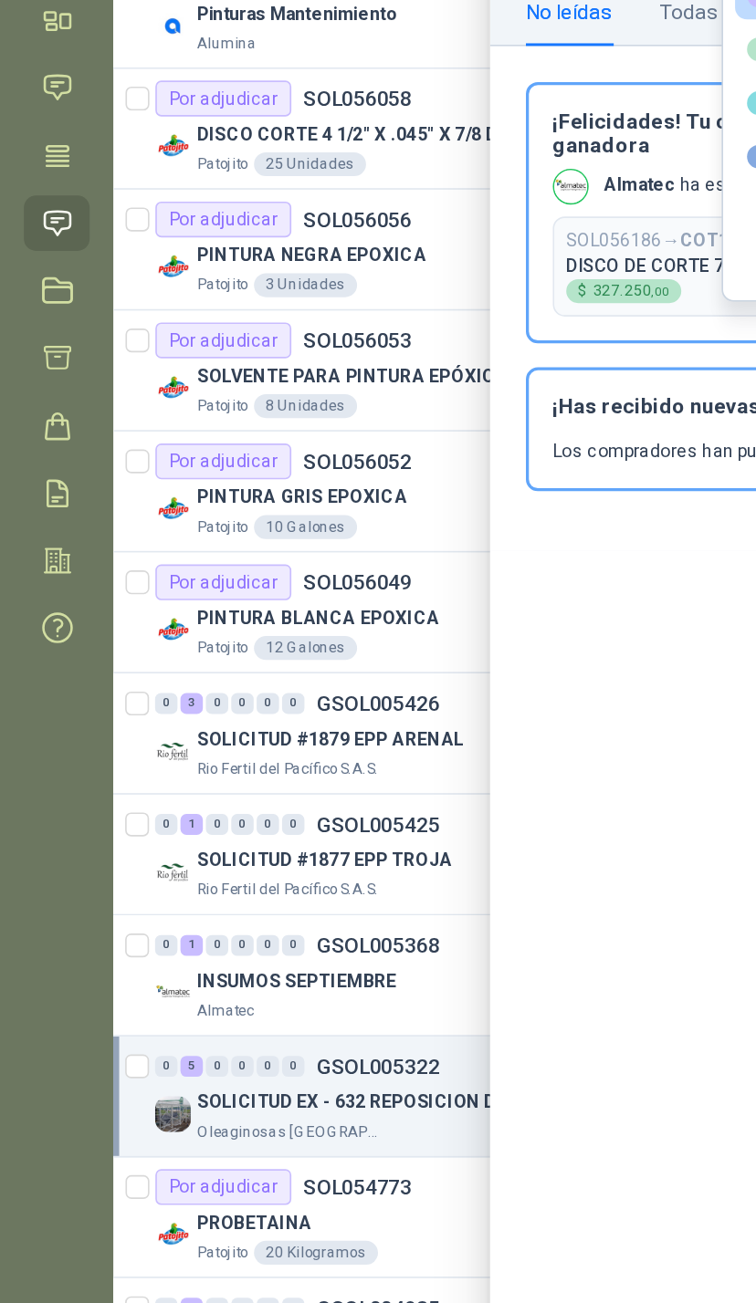
click at [250, 598] on div at bounding box center [412, 680] width 686 height 1245
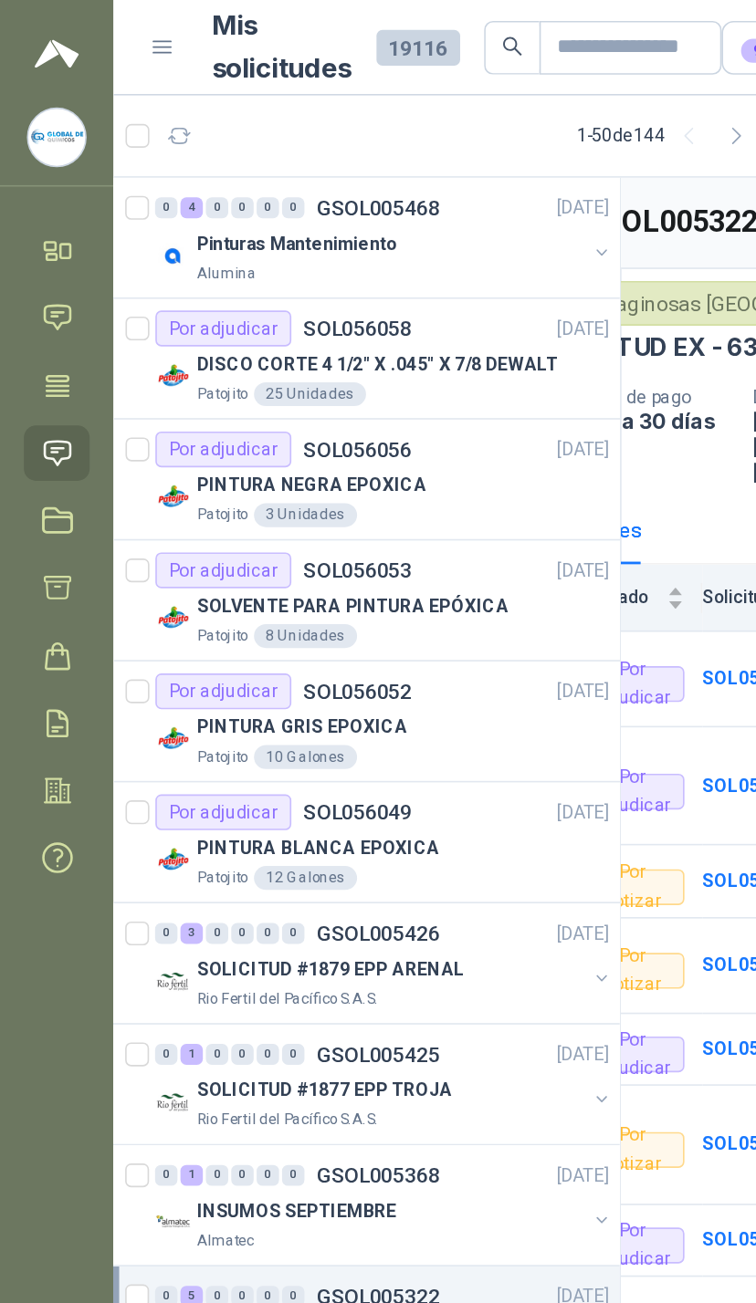
scroll to position [0, 72]
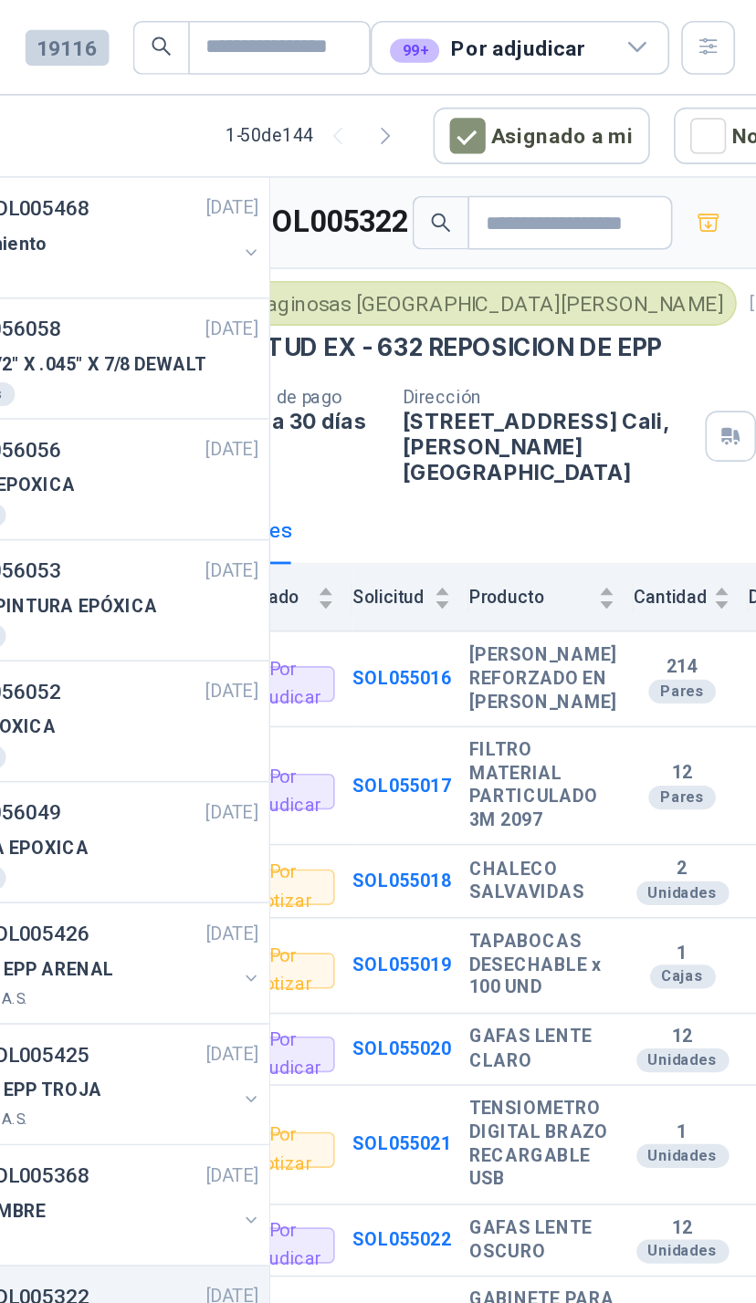
click at [596, 28] on icon at bounding box center [604, 29] width 16 height 16
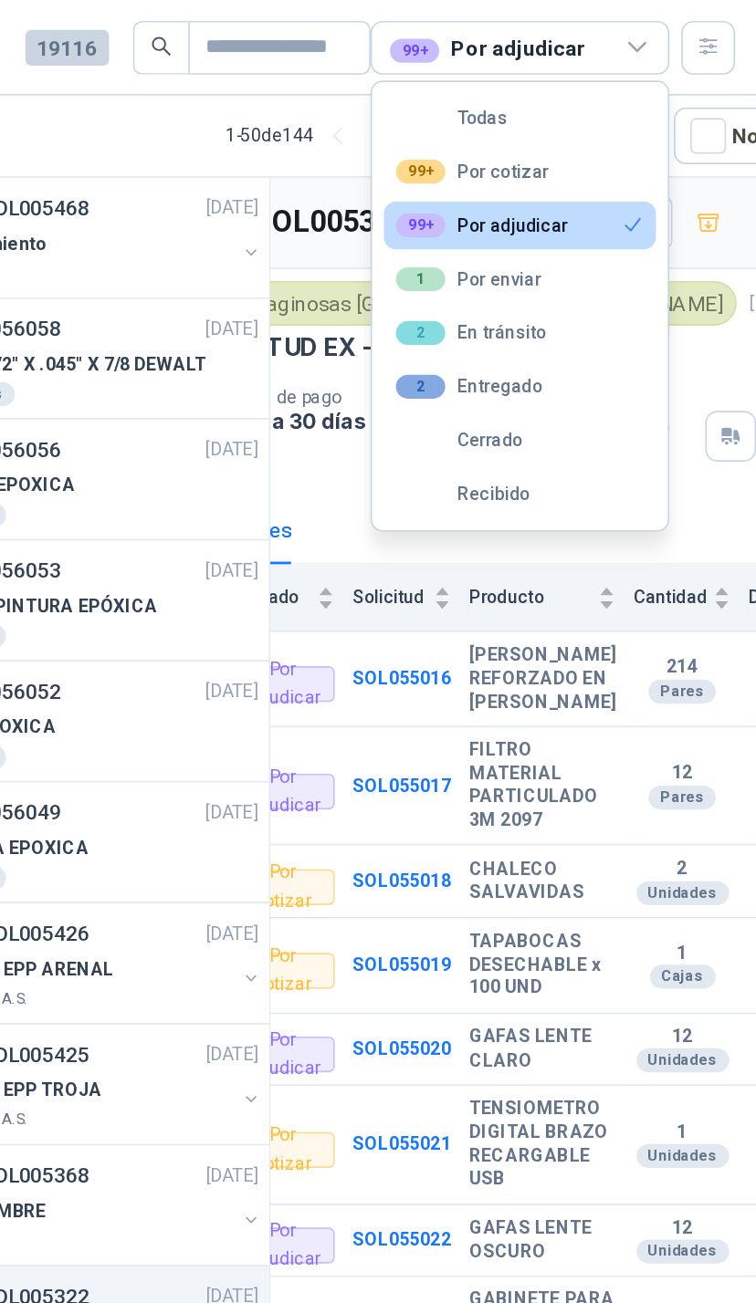
click at [441, 36] on div "99+ Por adjudicar" at bounding box center [532, 29] width 183 height 33
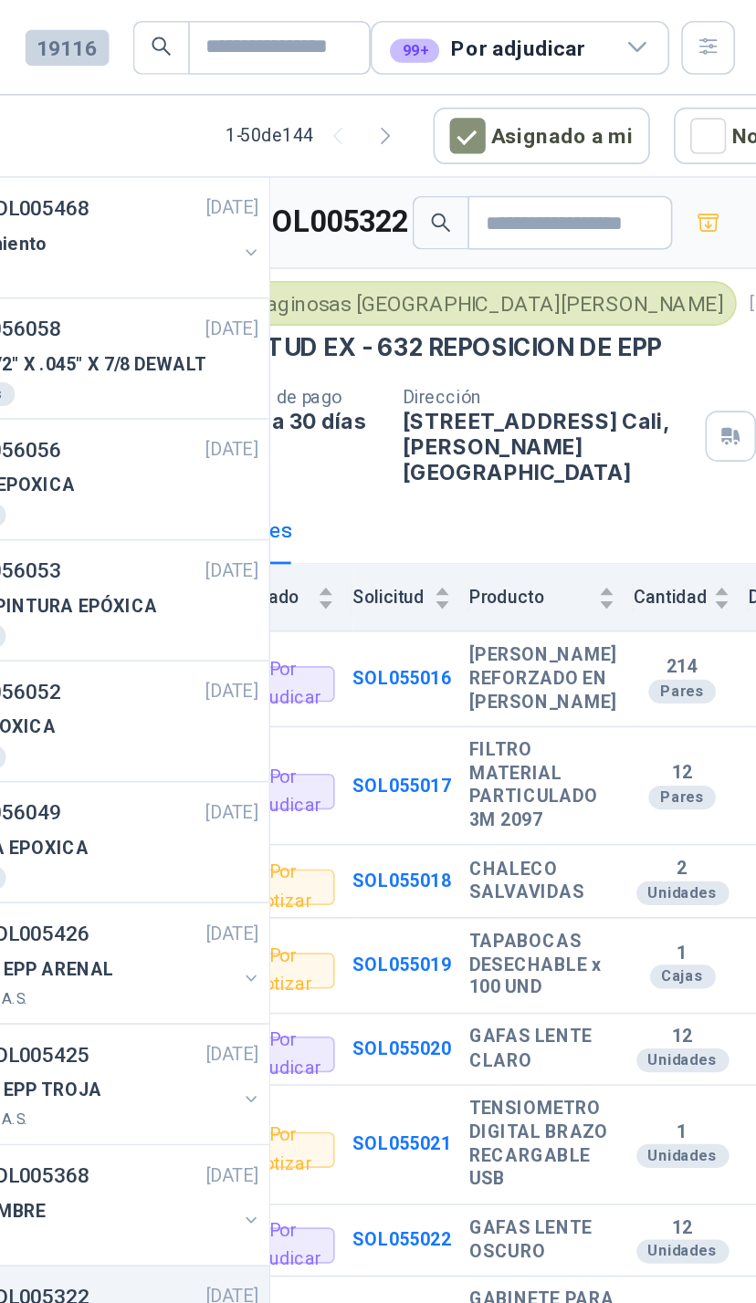
click at [441, 38] on div "99+ Por adjudicar" at bounding box center [532, 29] width 183 height 33
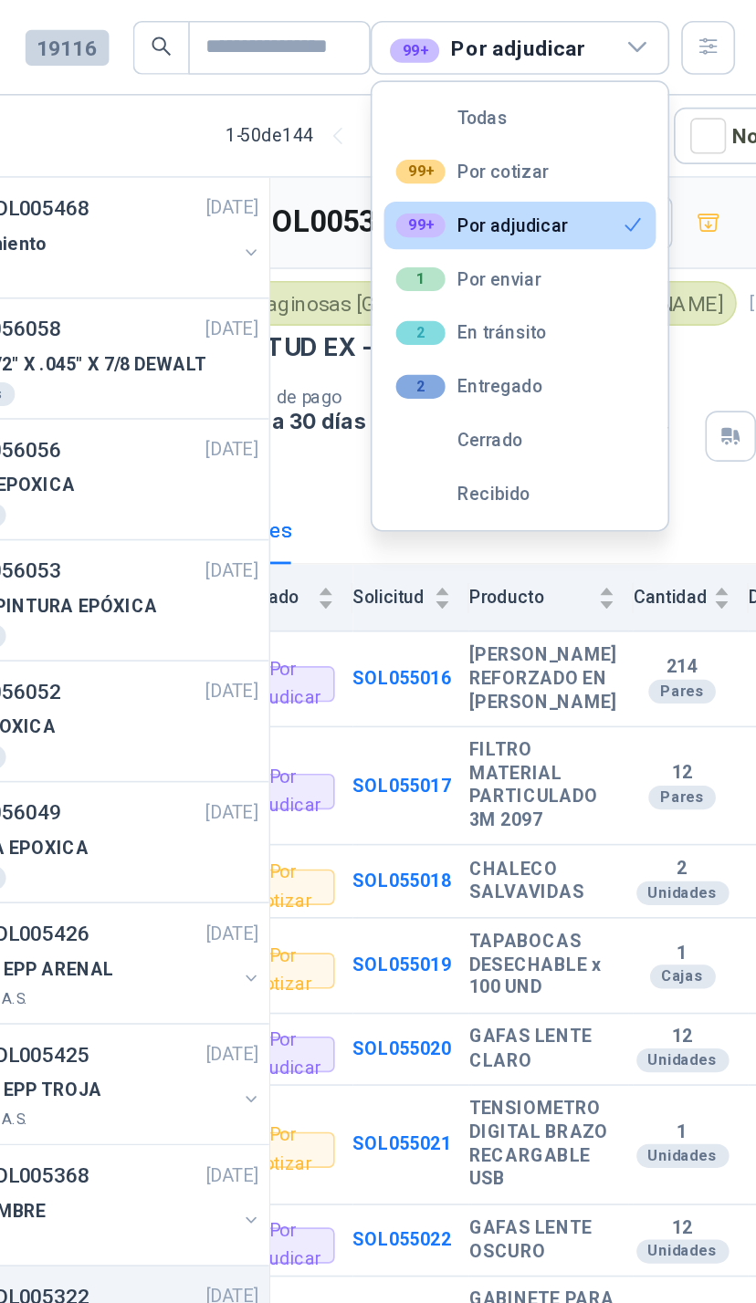
click at [449, 274] on button "Cerrado" at bounding box center [532, 269] width 166 height 29
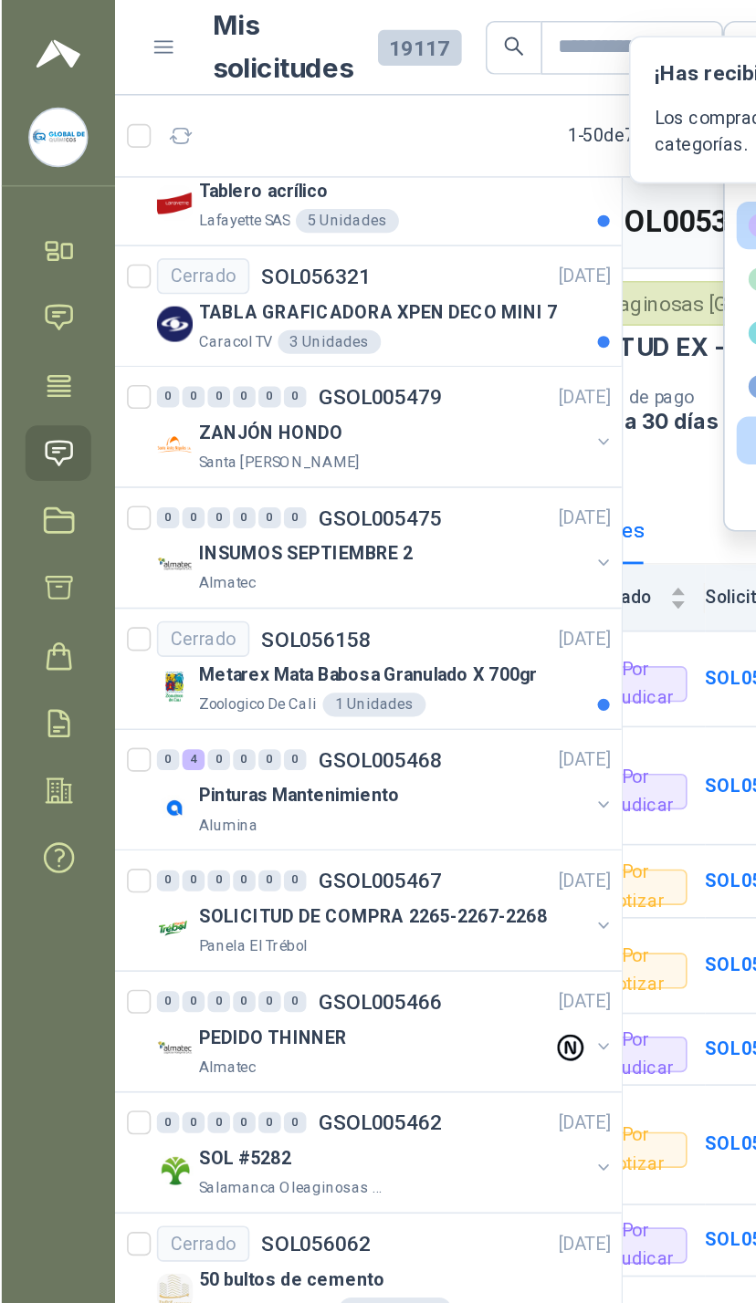
scroll to position [329, 0]
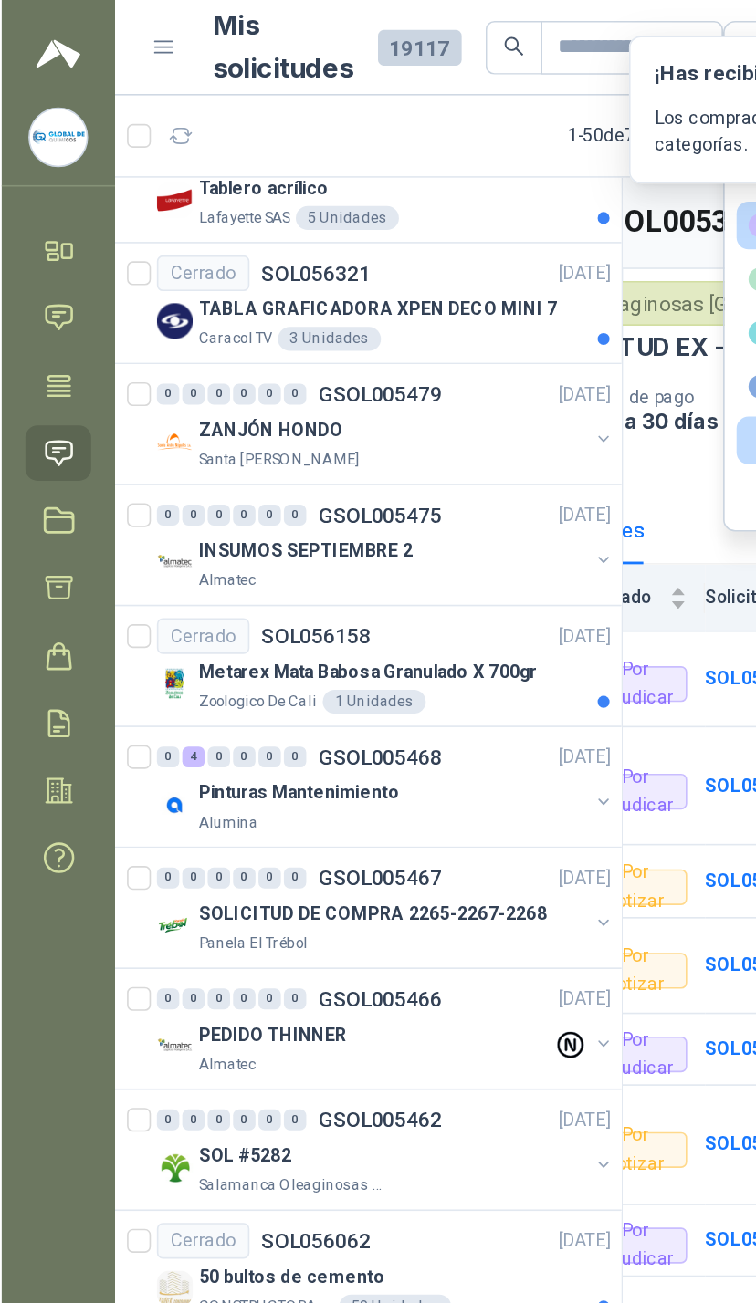
click at [364, 343] on button "button" at bounding box center [368, 342] width 15 height 15
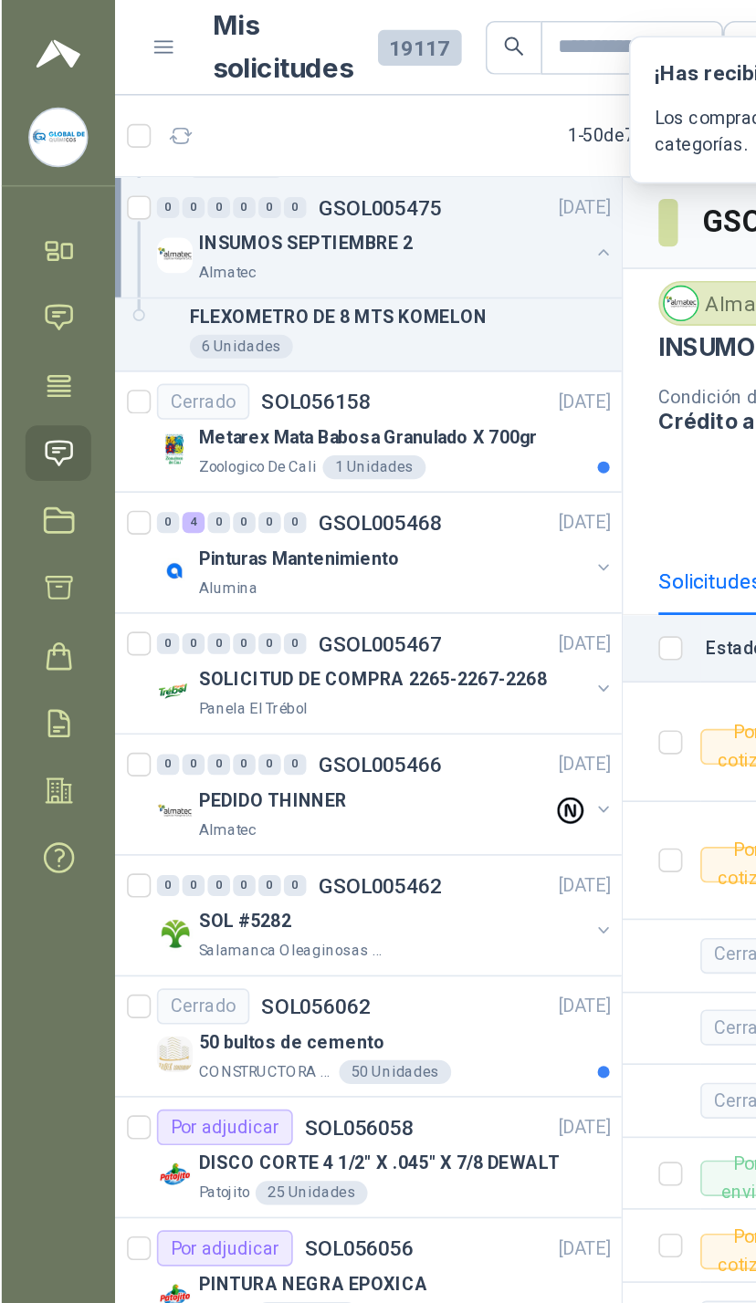
scroll to position [771, 0]
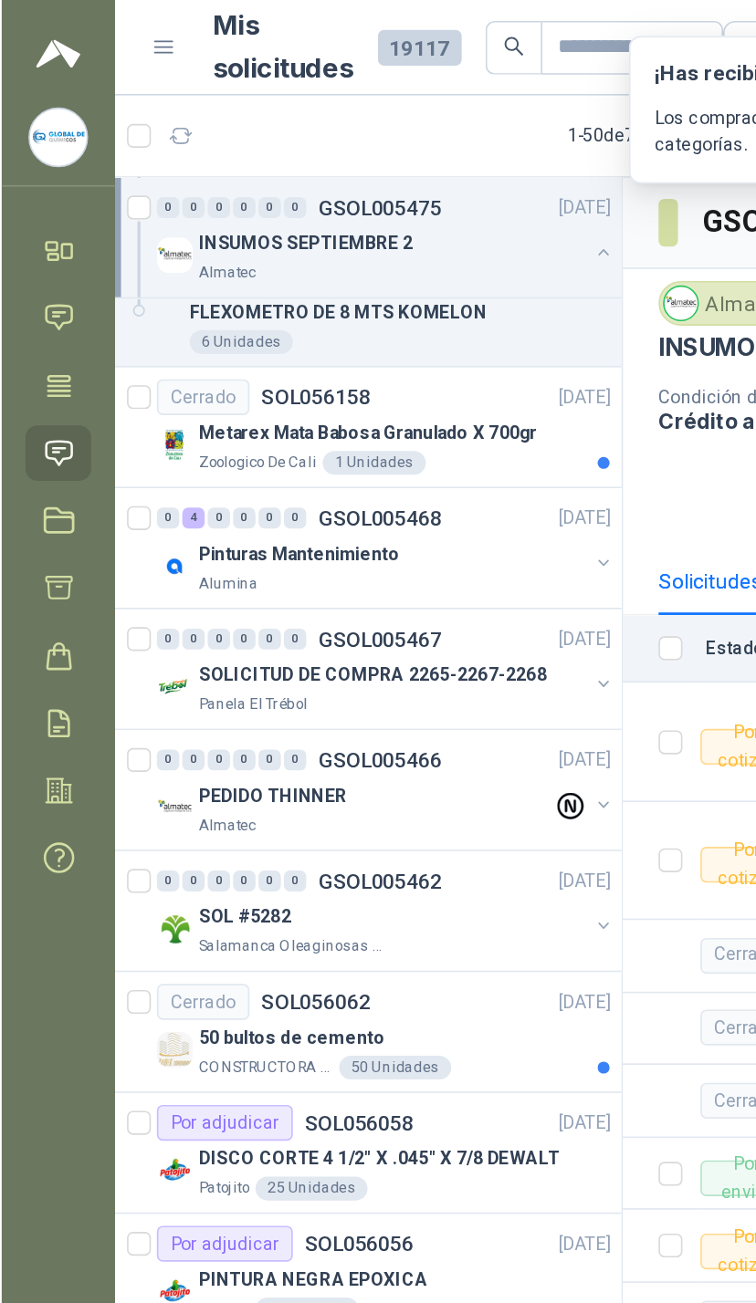
click at [362, 337] on button "button" at bounding box center [368, 344] width 15 height 15
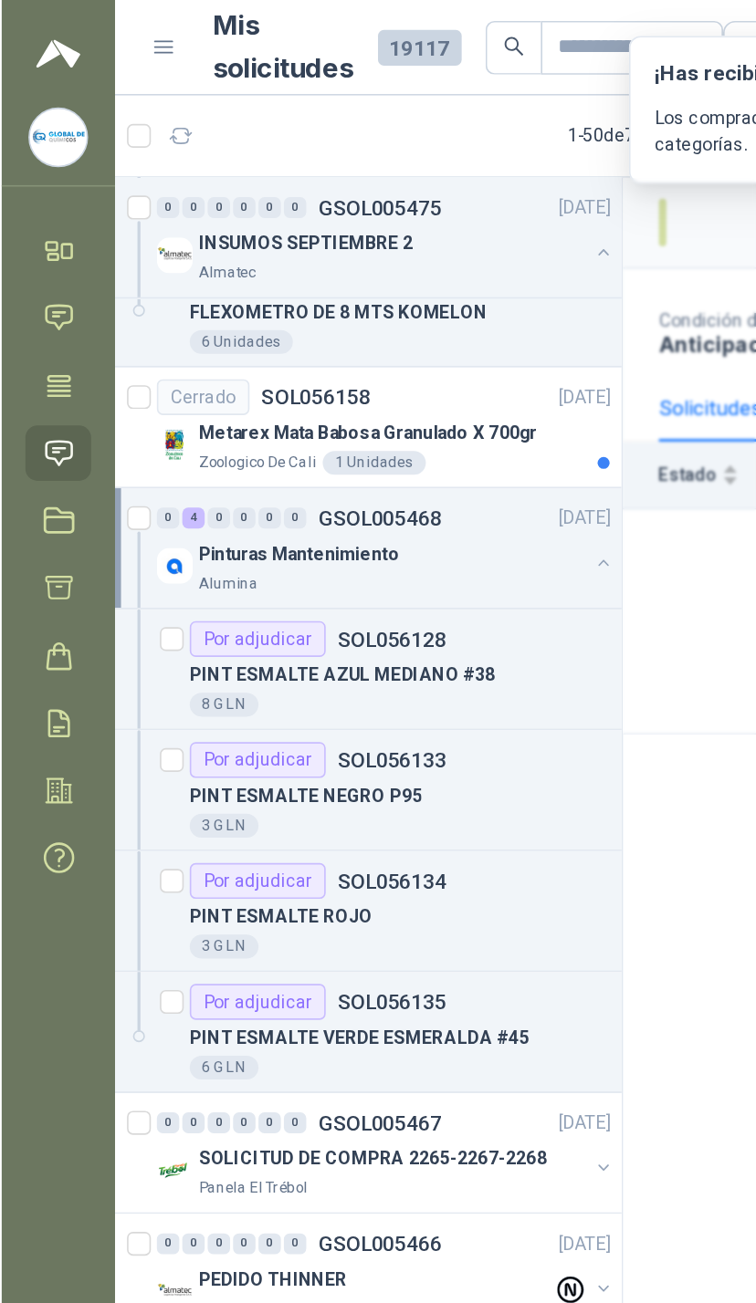
click at [364, 343] on button "button" at bounding box center [368, 344] width 15 height 15
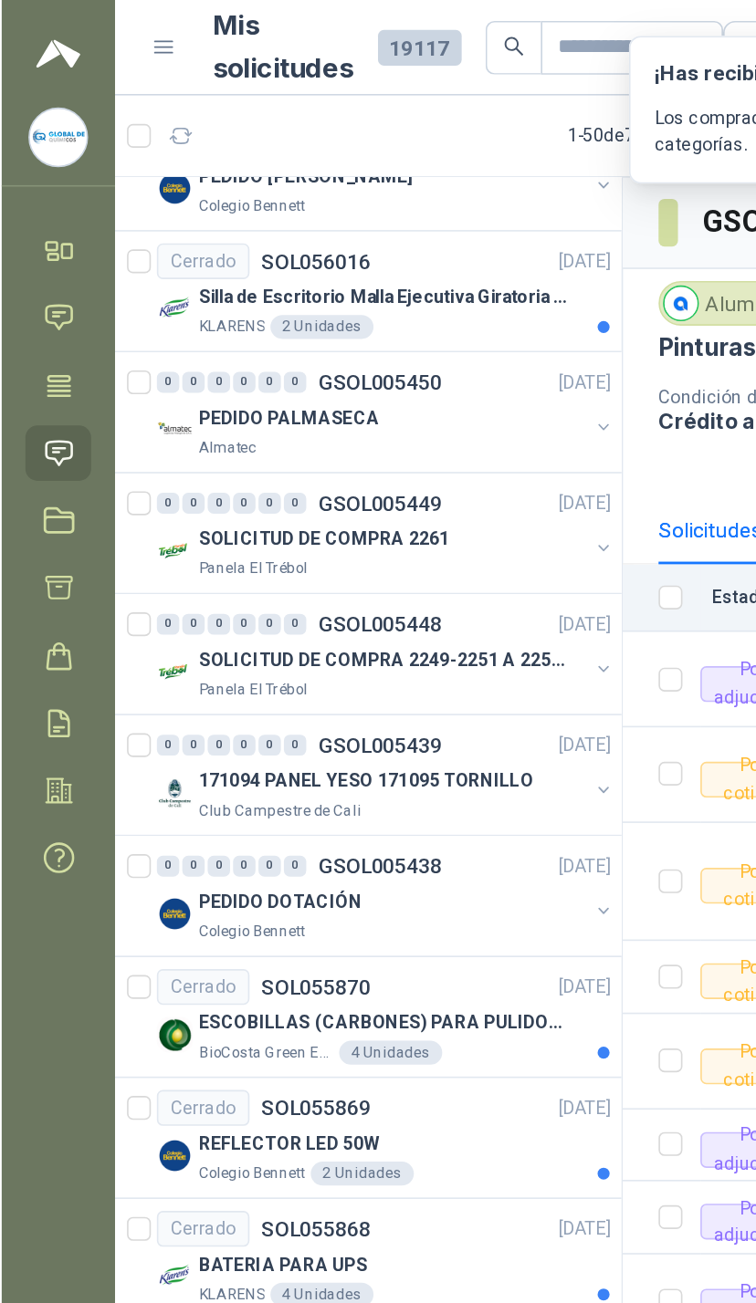
scroll to position [1985, 0]
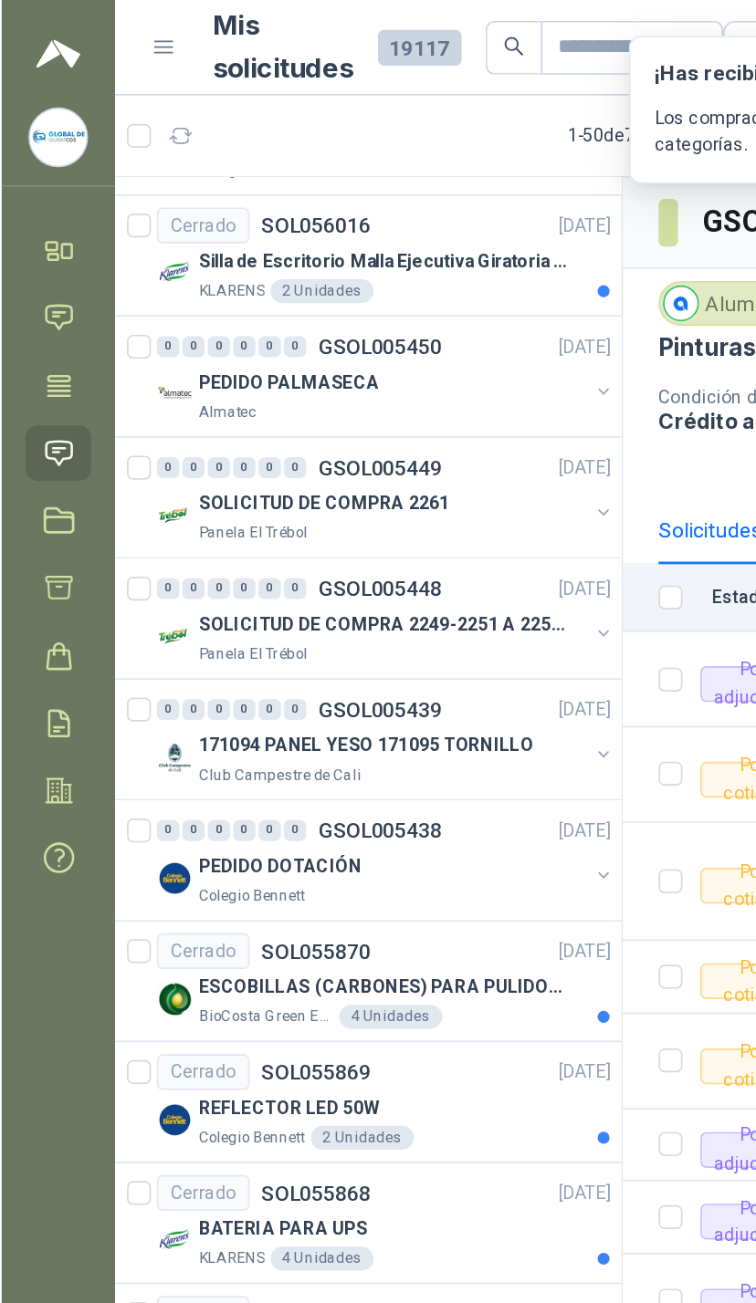
click at [370, 233] on button "button" at bounding box center [368, 239] width 15 height 15
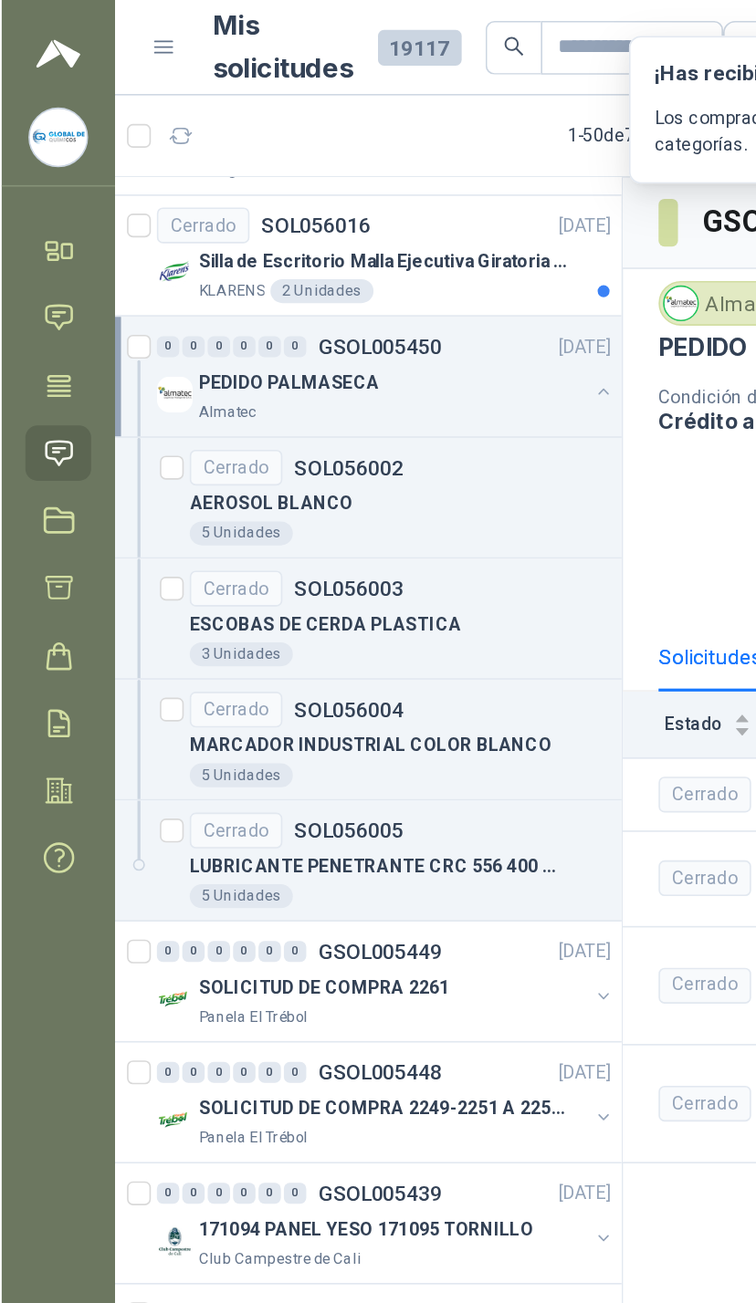
click at [367, 255] on div "PEDIDO PALMASECA Almatec" at bounding box center [235, 241] width 280 height 37
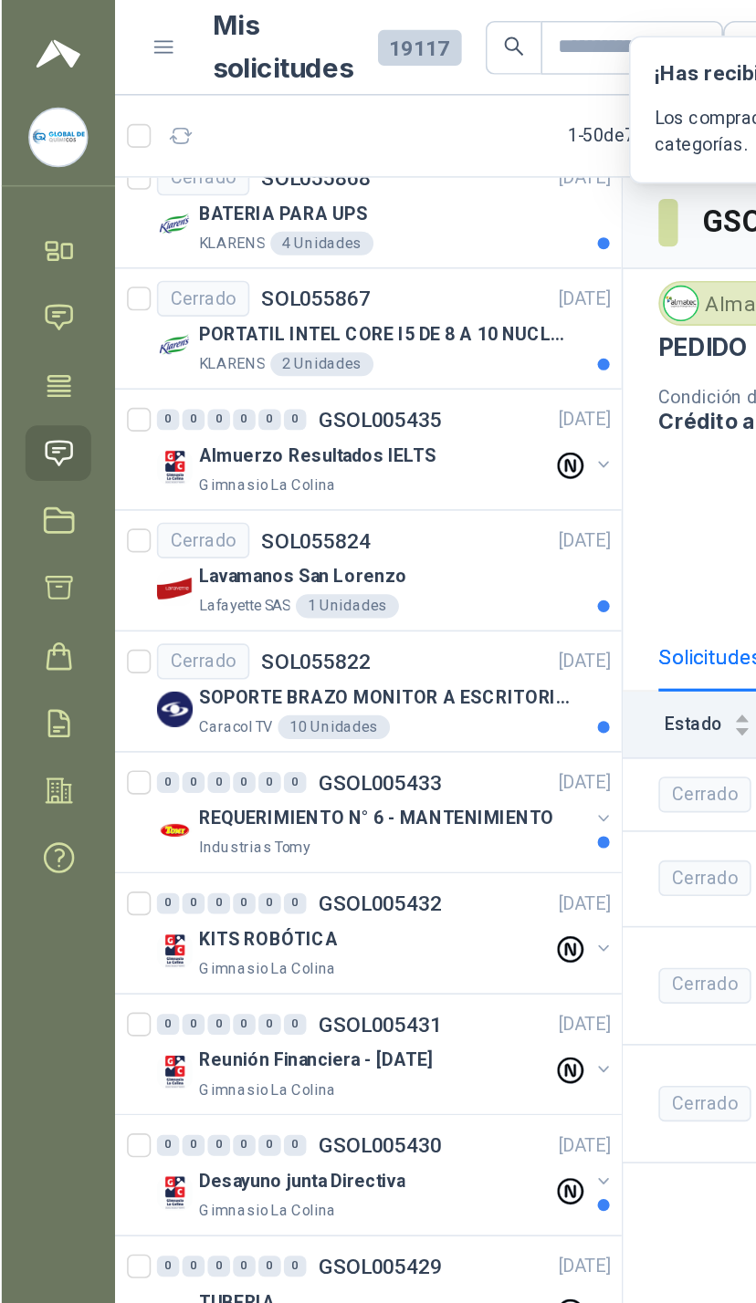
scroll to position [2604, 0]
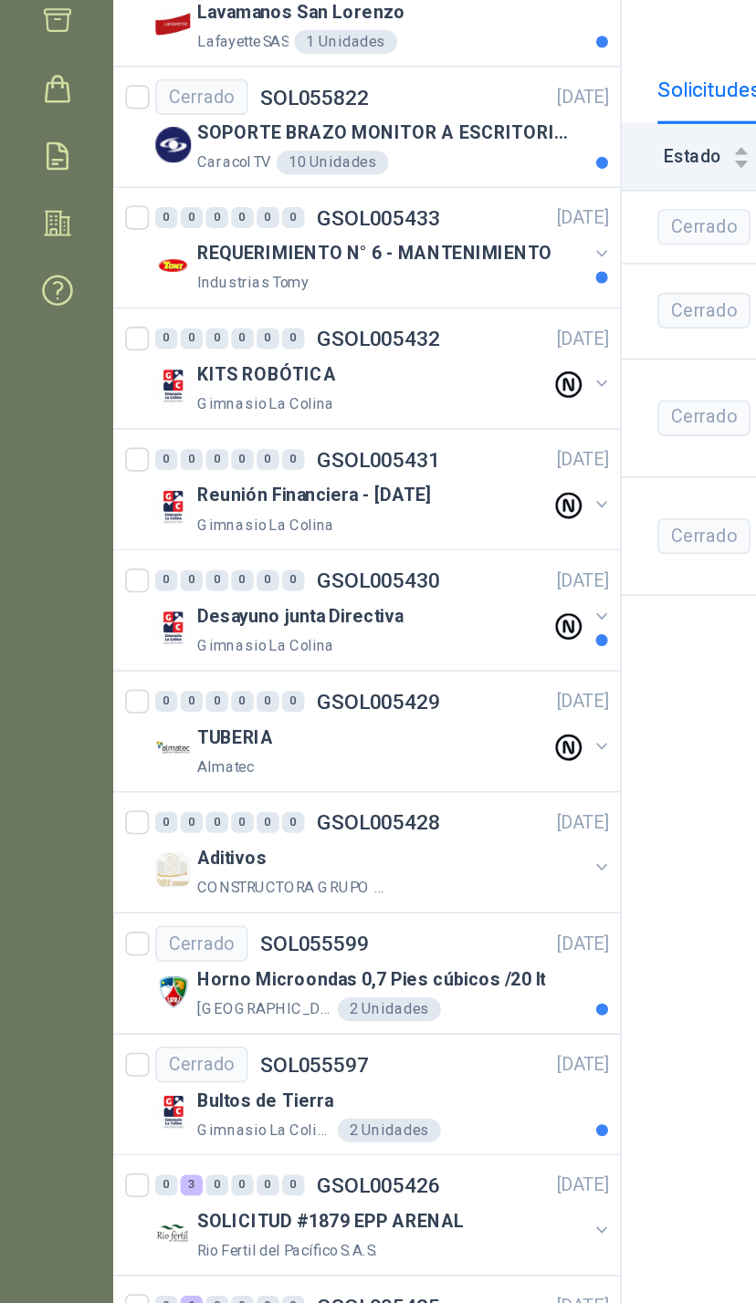
click at [365, 796] on button "button" at bounding box center [368, 803] width 15 height 15
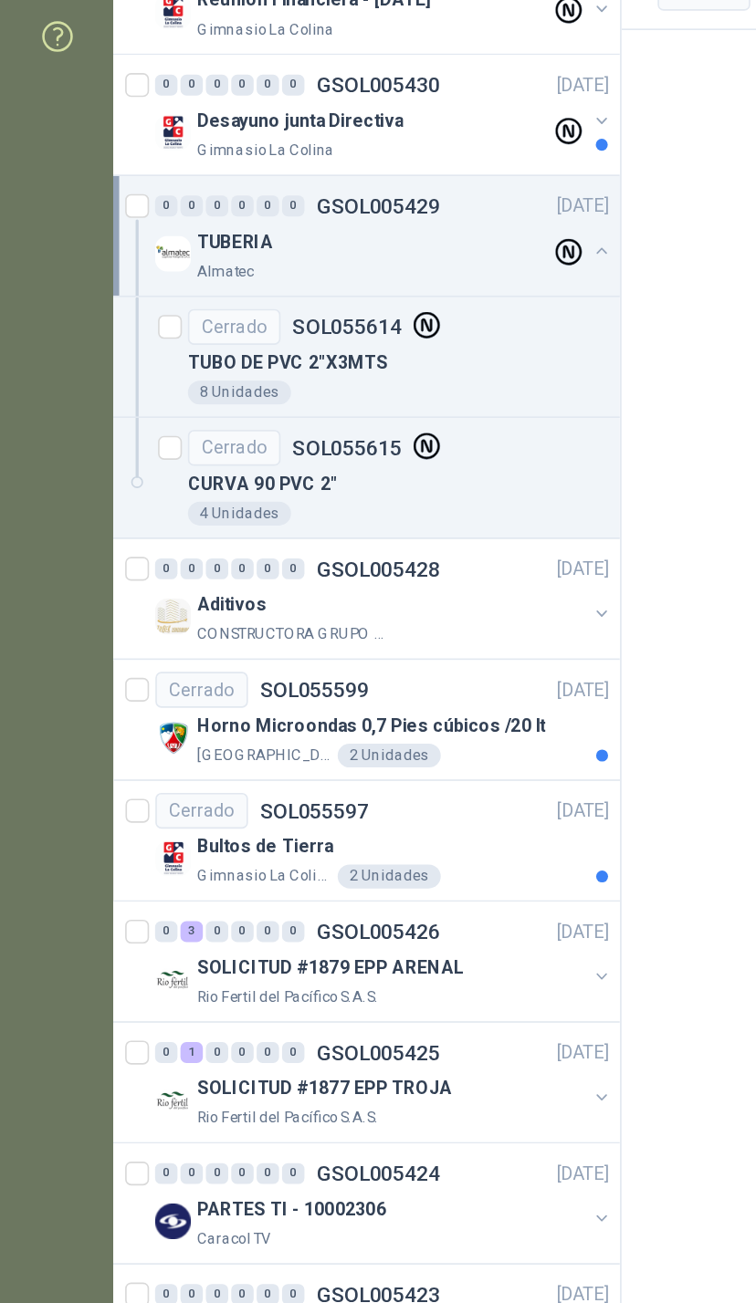
scroll to position [213, 0]
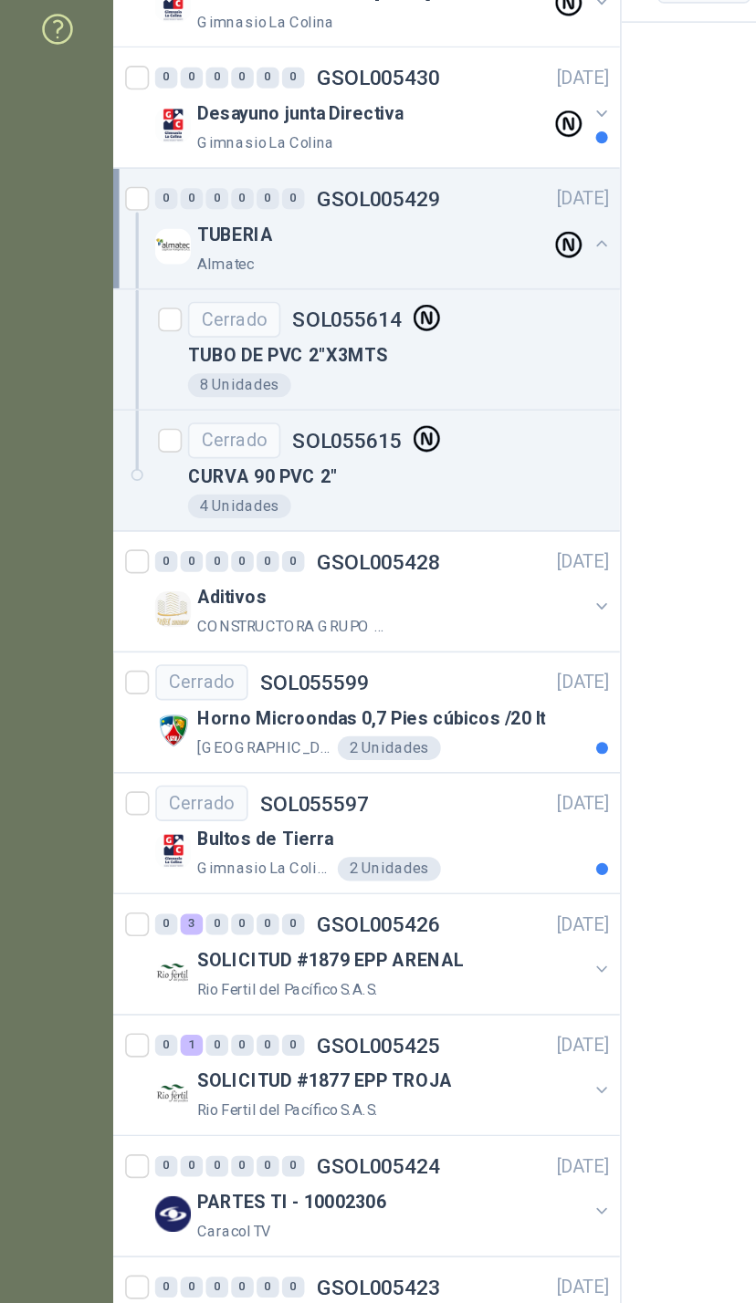
click at [370, 1302] on button "button" at bounding box center [368, 1320] width 15 height 15
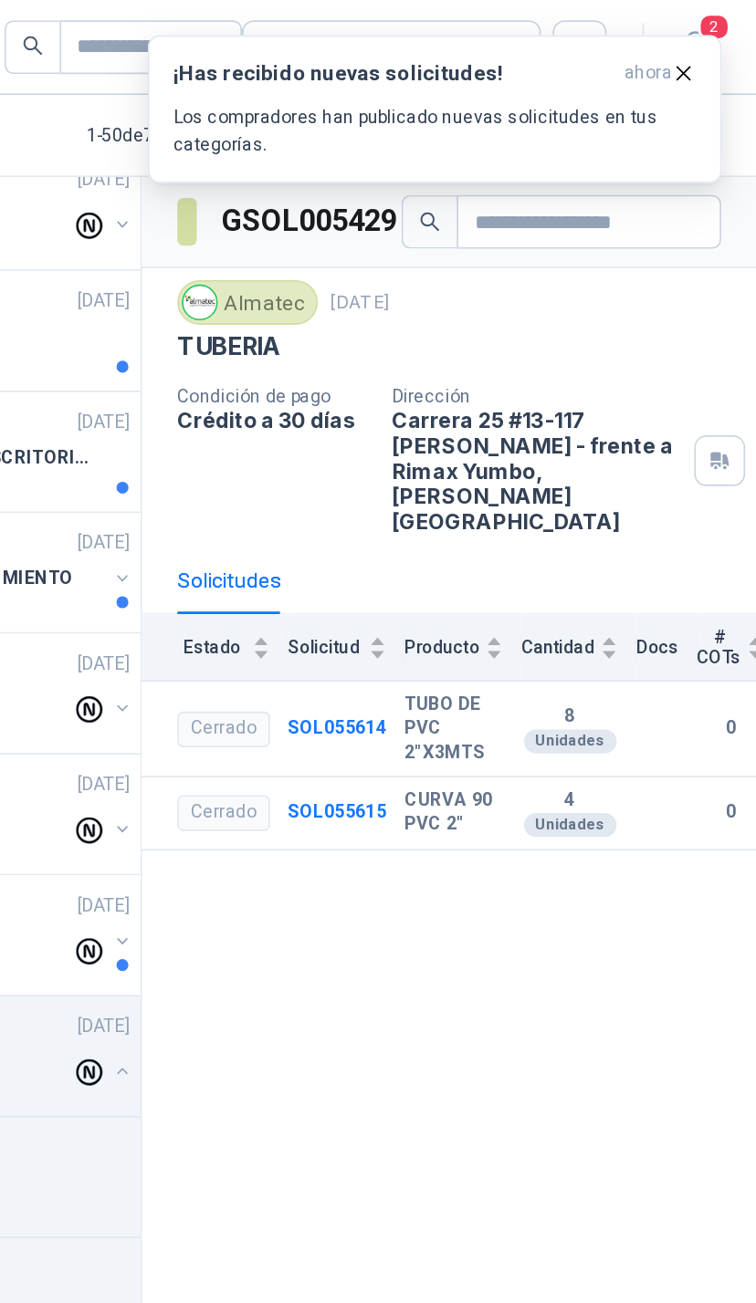
scroll to position [0, 0]
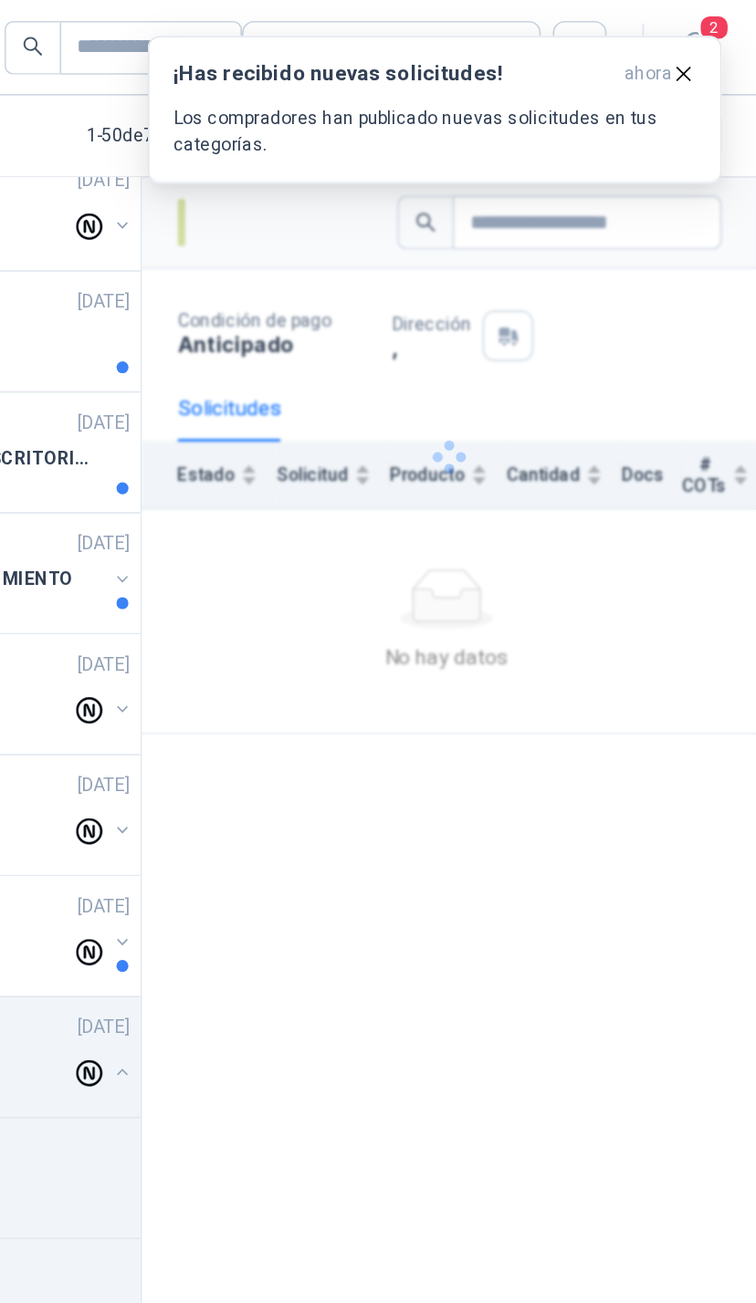
click at [703, 39] on icon "button" at bounding box center [711, 45] width 16 height 16
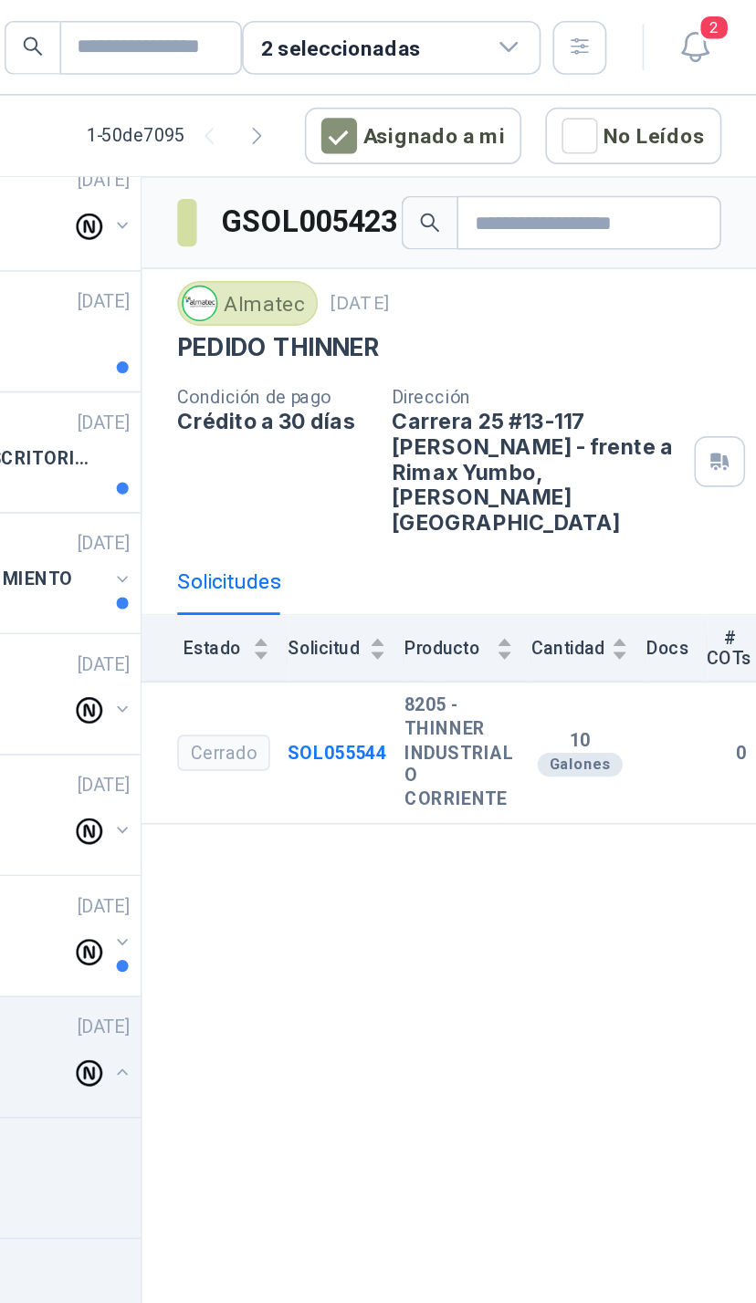
click at [701, 39] on button "2" at bounding box center [717, 29] width 33 height 33
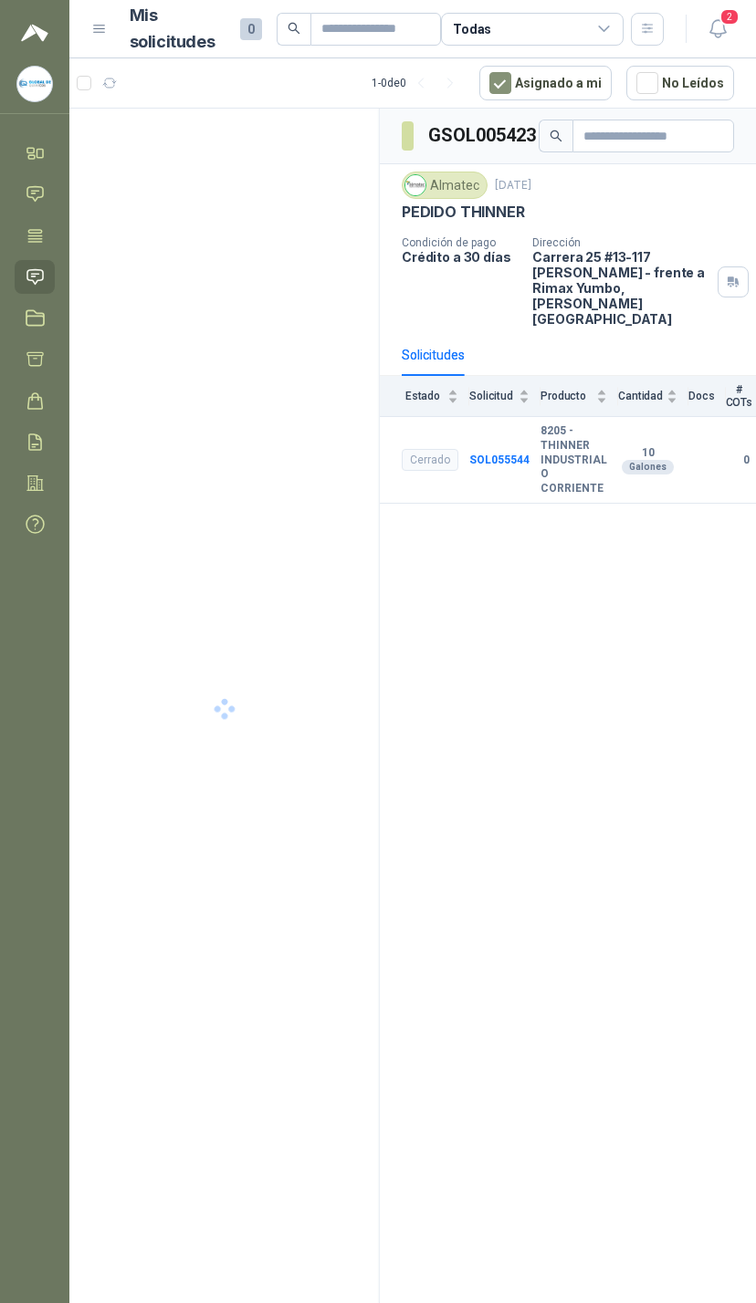
click at [737, 14] on span "2" at bounding box center [729, 16] width 20 height 17
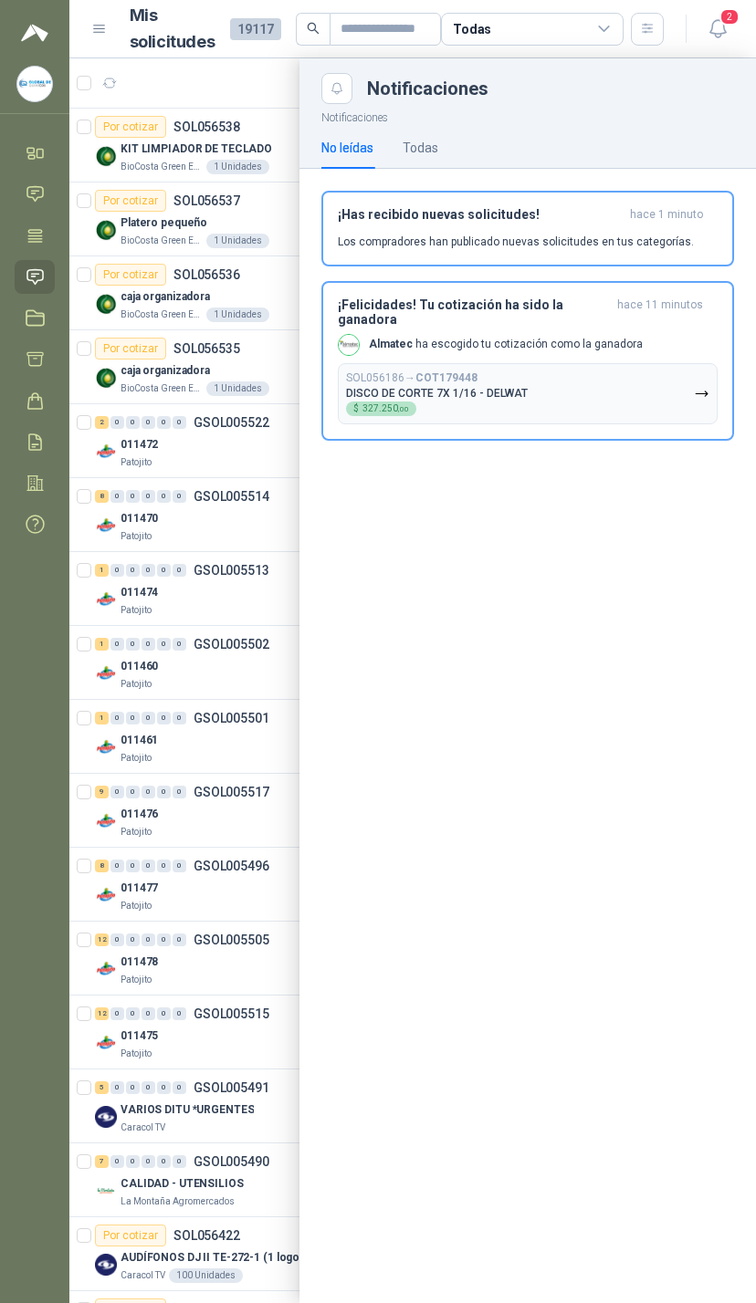
click at [663, 367] on button "SOL056186 → COT179448 DISCO [PERSON_NAME] 7X 1/16 - DELWAT $ 327.250 ,00" at bounding box center [528, 393] width 380 height 61
